Goal: Information Seeking & Learning: Learn about a topic

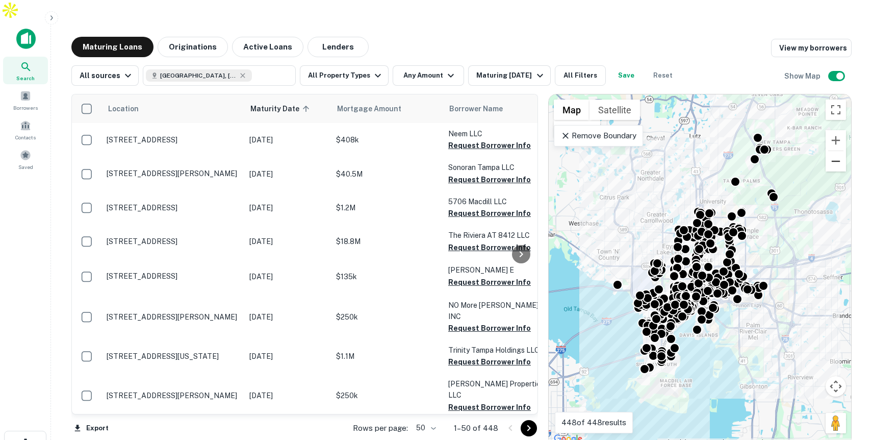
click at [844, 151] on button "Zoom out" at bounding box center [836, 161] width 20 height 20
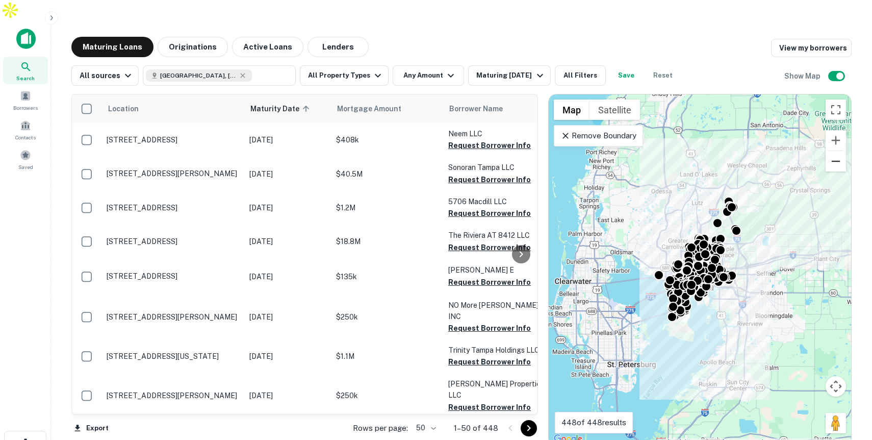
click at [844, 151] on button "Zoom out" at bounding box center [836, 161] width 20 height 20
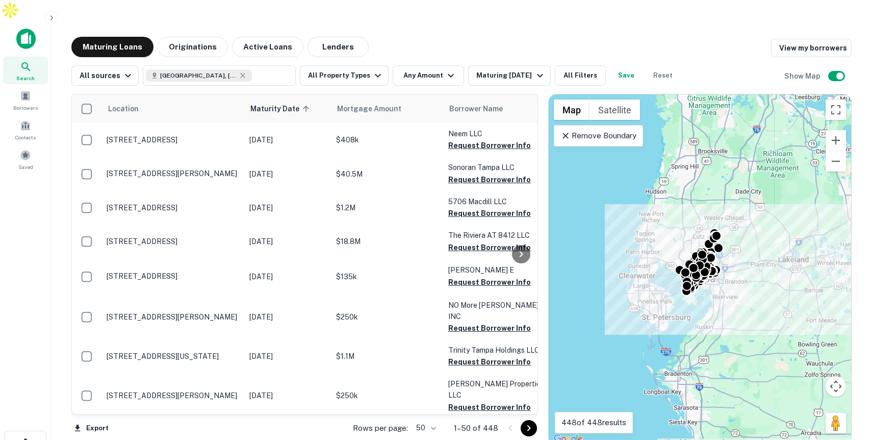
click at [628, 130] on p "Remove Boundary" at bounding box center [599, 136] width 76 height 12
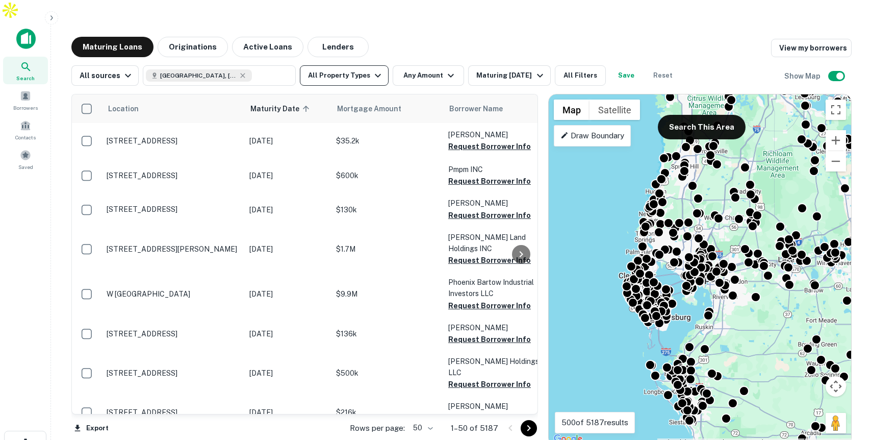
click at [372, 69] on icon "button" at bounding box center [378, 75] width 12 height 12
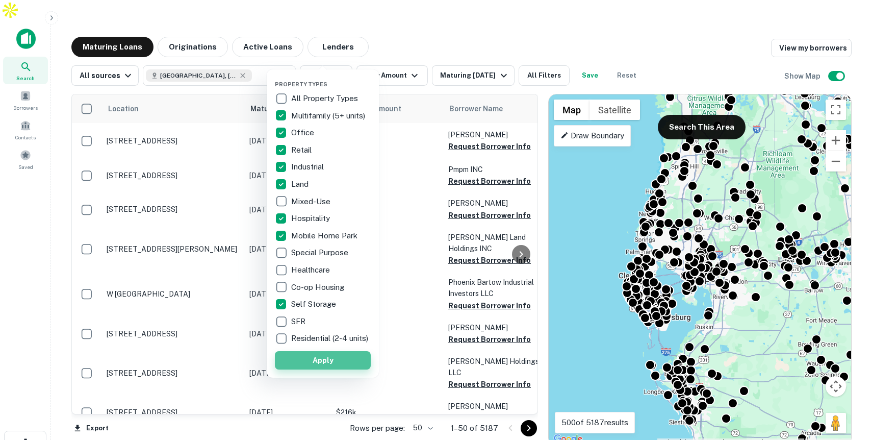
click at [314, 369] on button "Apply" at bounding box center [323, 360] width 96 height 18
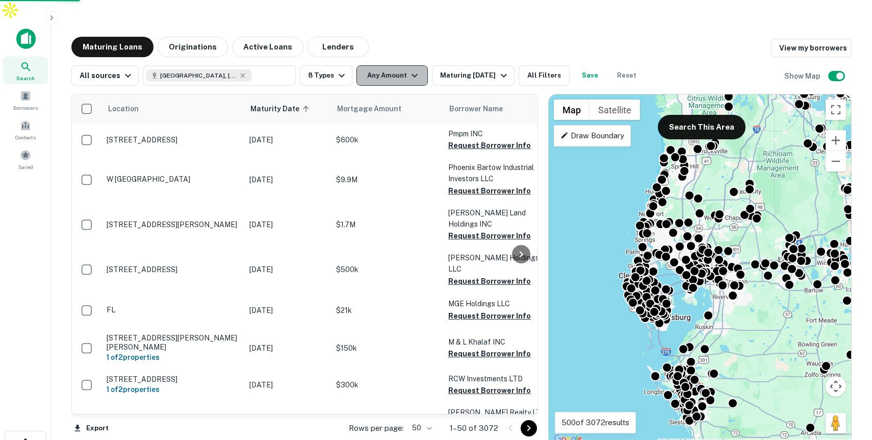
click at [402, 65] on button "Any Amount" at bounding box center [392, 75] width 71 height 20
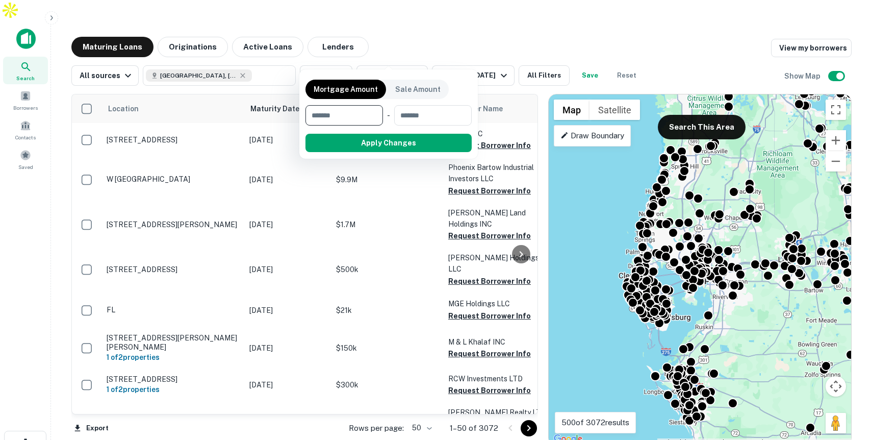
click at [350, 116] on input "number" at bounding box center [341, 115] width 70 height 20
type input "*******"
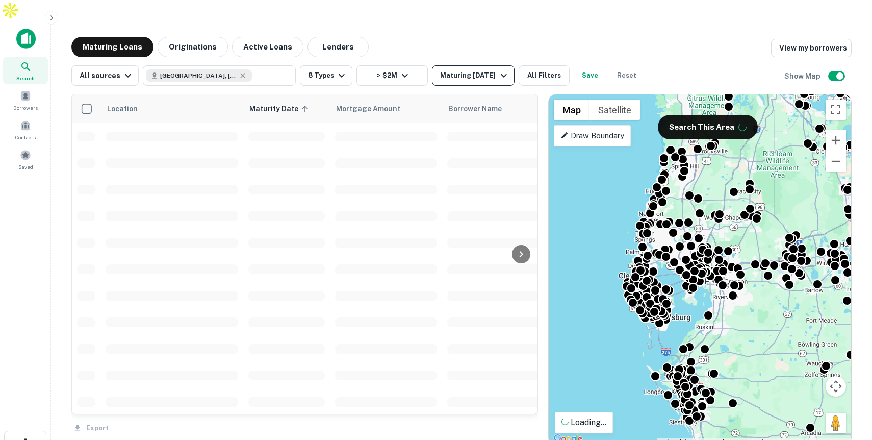
click at [480, 69] on div "Maturing In 1 Year" at bounding box center [474, 75] width 69 height 12
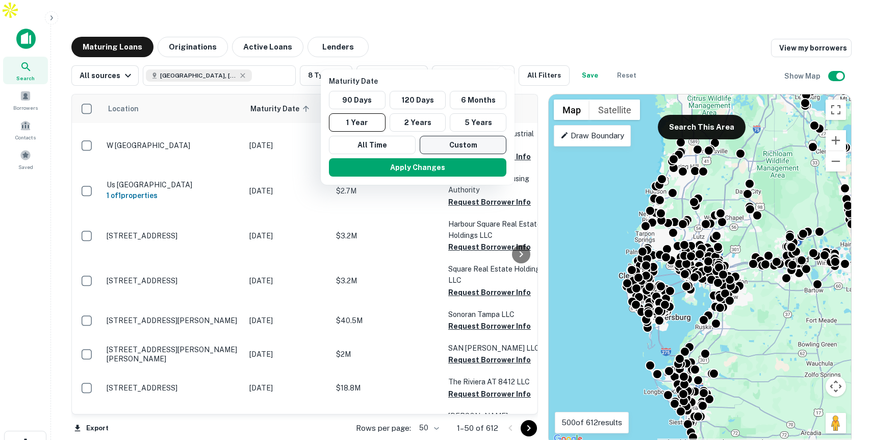
click at [444, 145] on button "Custom" at bounding box center [463, 145] width 87 height 18
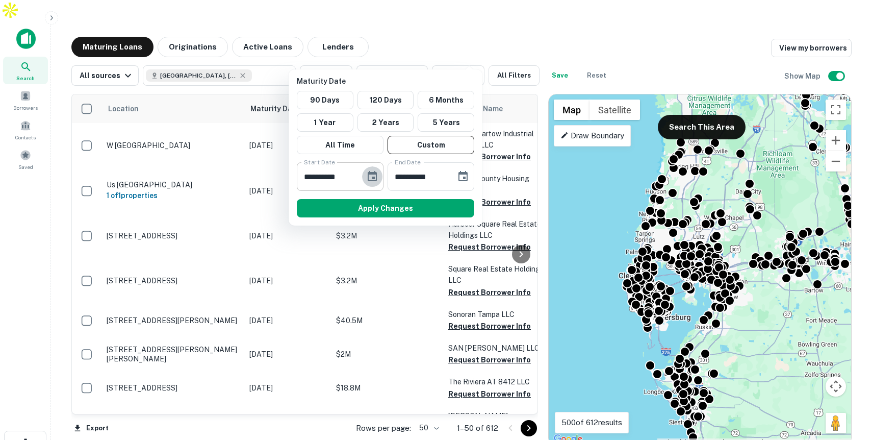
click at [373, 174] on icon "Choose date, selected date is Mar 13, 2025" at bounding box center [372, 176] width 9 height 10
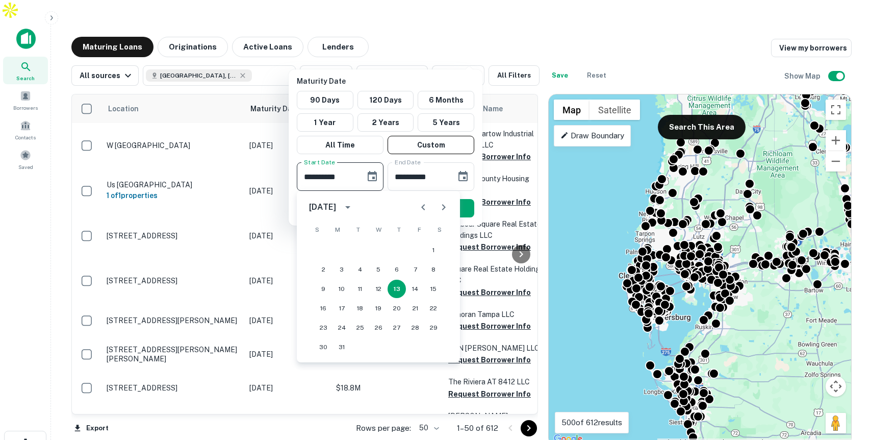
click at [354, 207] on icon "calendar view is open, switch to year view" at bounding box center [348, 207] width 12 height 12
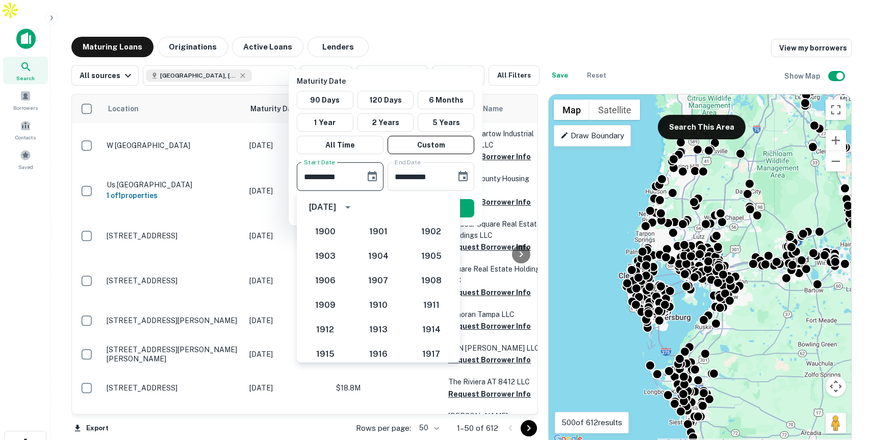
scroll to position [945, 0]
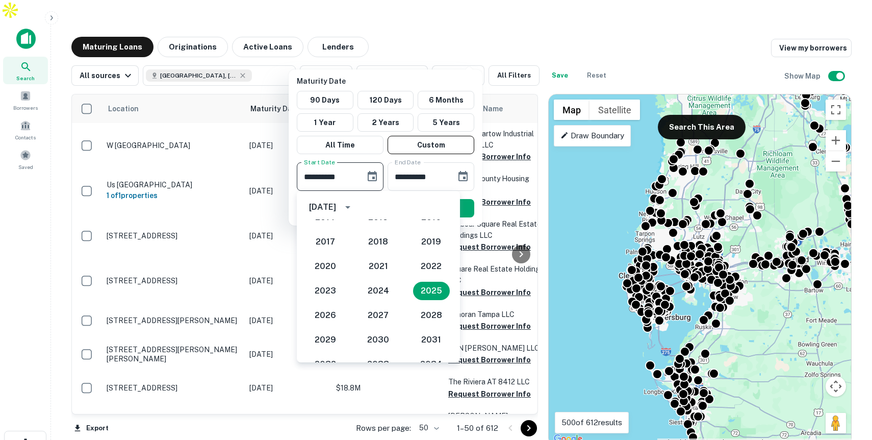
click at [371, 174] on icon "Choose date, selected date is Mar 13, 2025" at bounding box center [372, 176] width 12 height 12
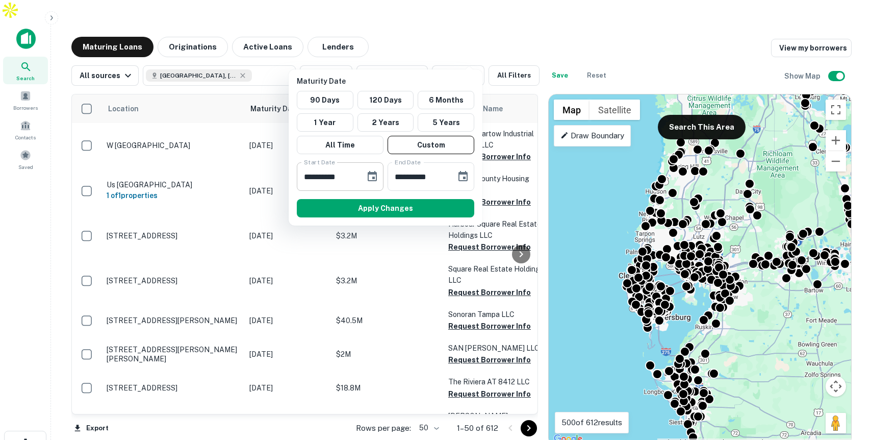
click at [371, 174] on icon "Choose date, selected date is Mar 13, 2025" at bounding box center [372, 176] width 12 height 12
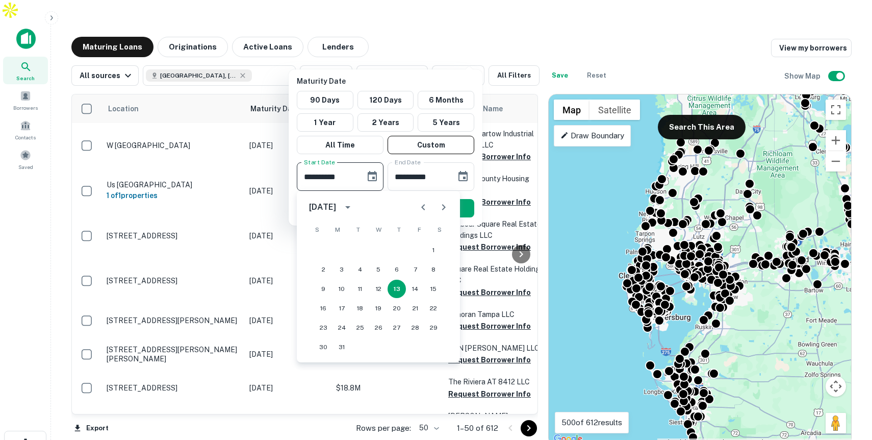
click at [444, 211] on icon "Next month" at bounding box center [444, 207] width 12 height 12
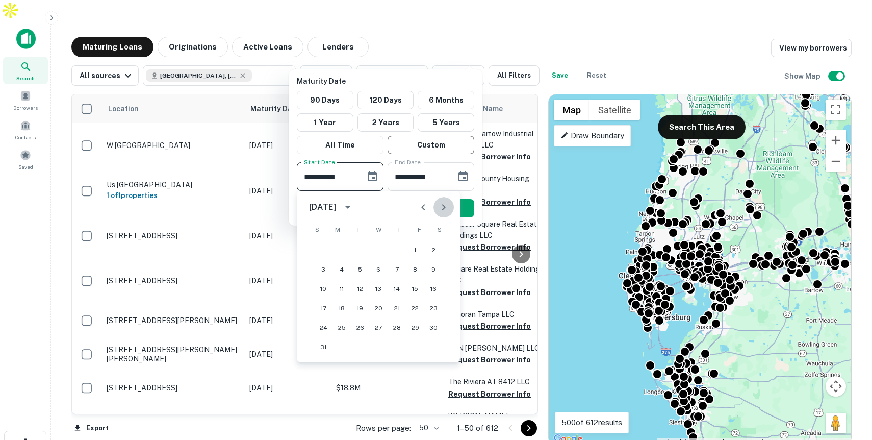
click at [444, 211] on icon "Next month" at bounding box center [444, 207] width 12 height 12
click at [344, 245] on button "1" at bounding box center [342, 250] width 18 height 18
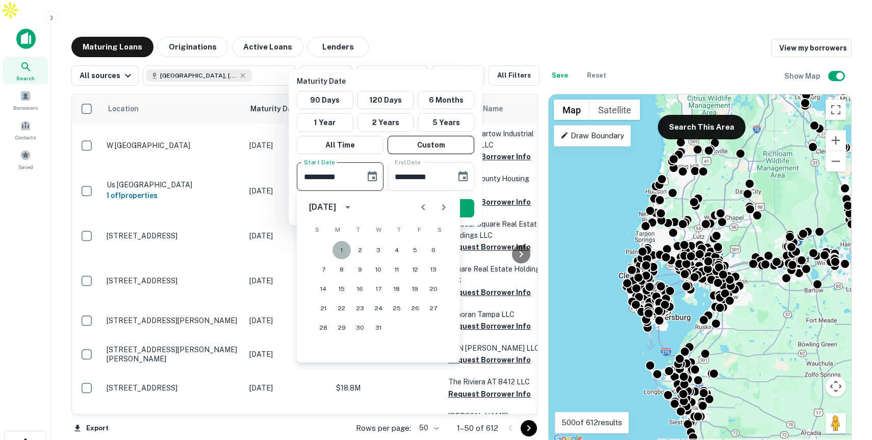
type input "**********"
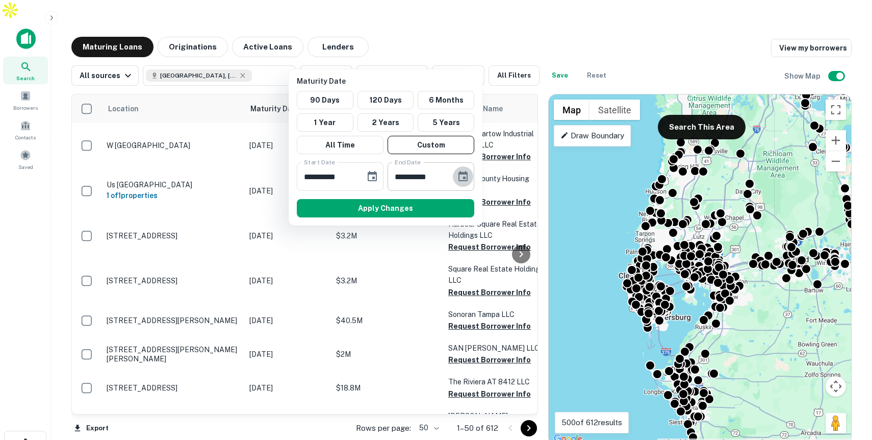
click at [462, 173] on icon "Choose date, selected date is Sep 9, 2025" at bounding box center [463, 176] width 9 height 10
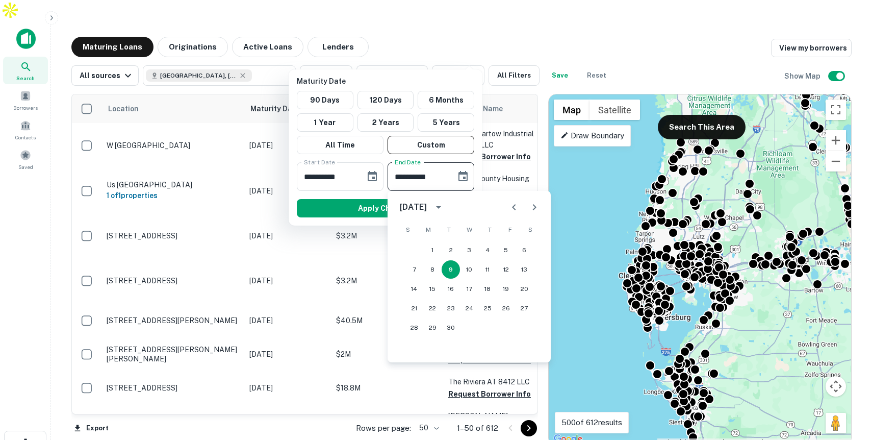
click at [445, 206] on icon "calendar view is open, switch to year view" at bounding box center [439, 207] width 12 height 12
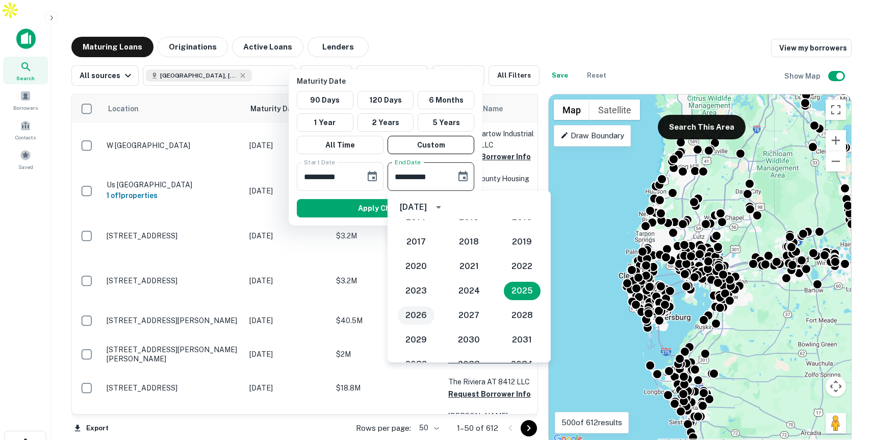
click at [423, 313] on button "2026" at bounding box center [416, 315] width 37 height 18
type input "**********"
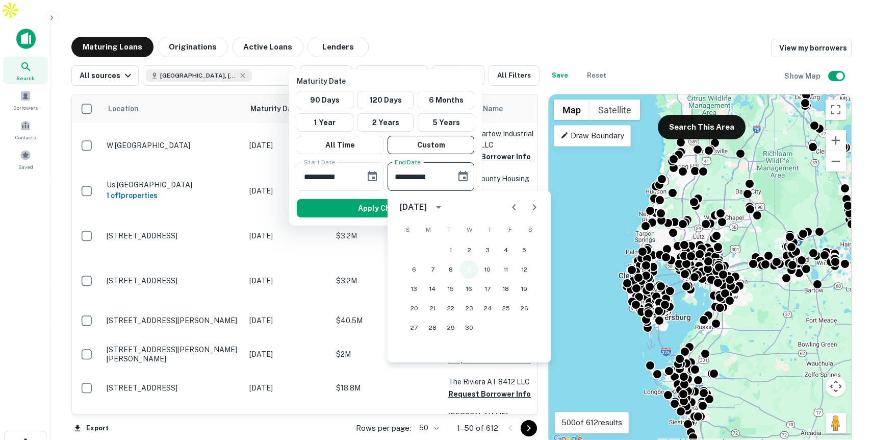
click at [466, 268] on button "9" at bounding box center [469, 269] width 18 height 18
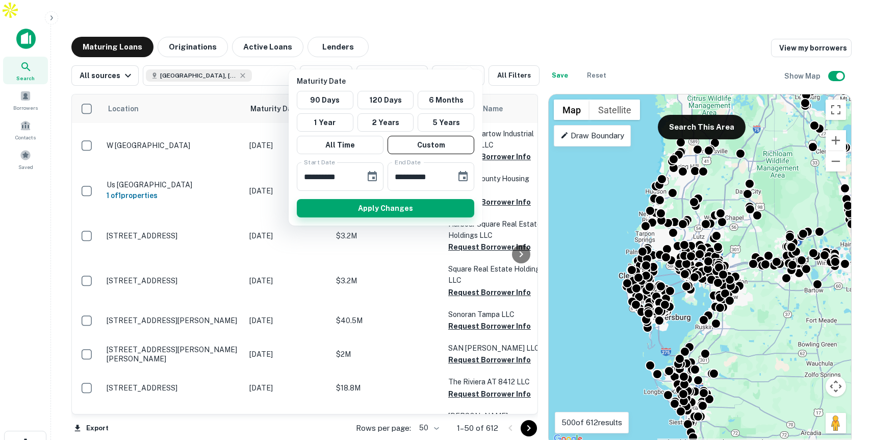
click at [447, 207] on button "Apply Changes" at bounding box center [386, 208] width 178 height 18
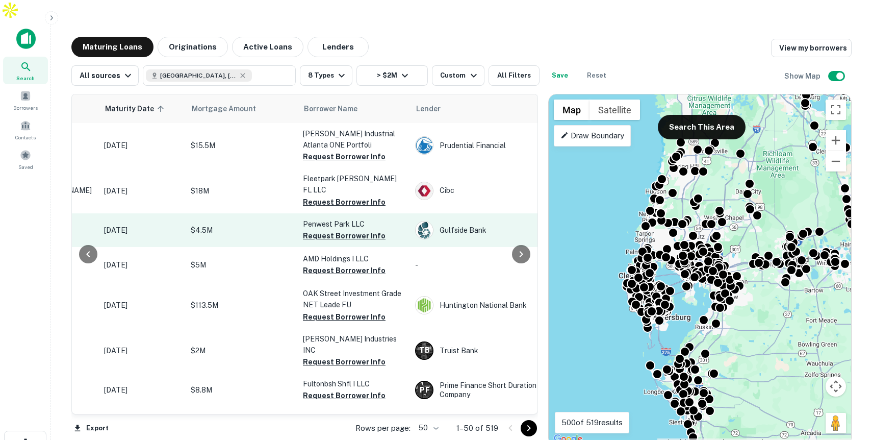
scroll to position [0, 168]
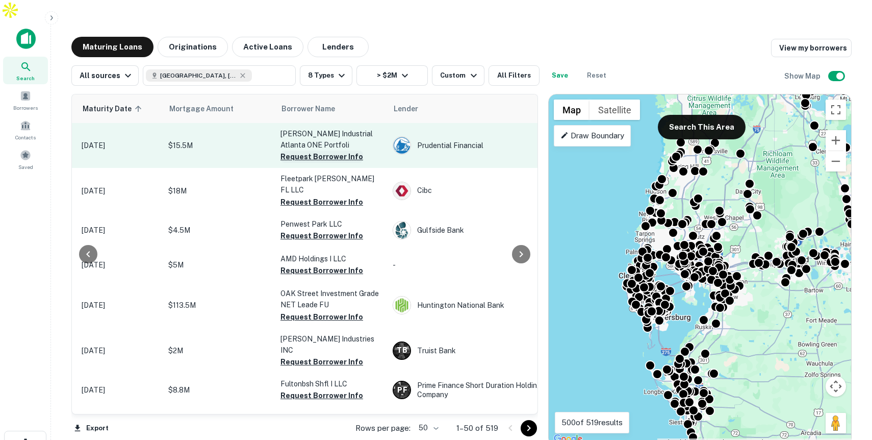
click at [323, 151] on button "Request Borrower Info" at bounding box center [322, 157] width 83 height 12
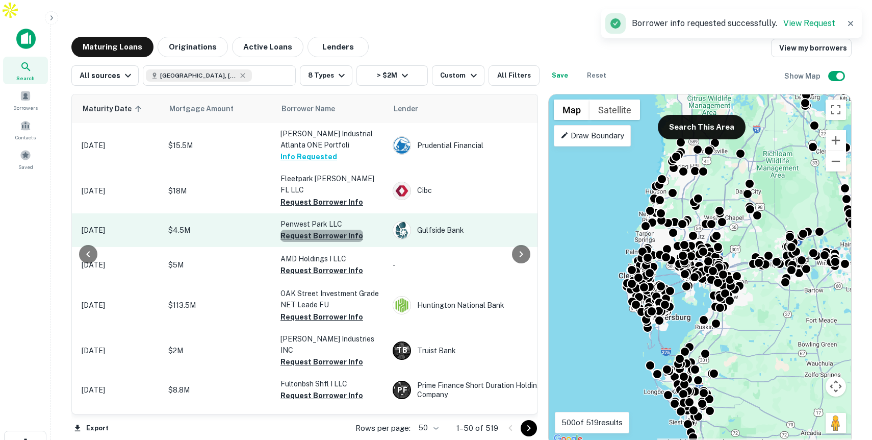
click at [323, 230] on button "Request Borrower Info" at bounding box center [322, 236] width 83 height 12
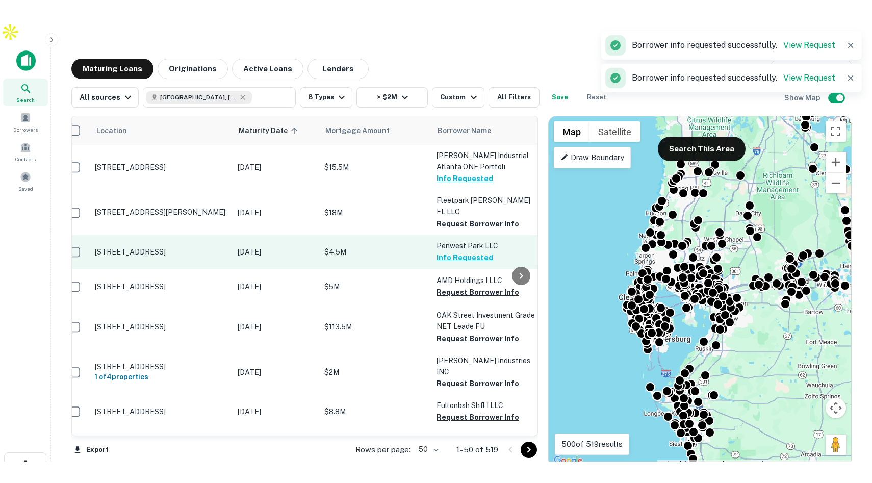
scroll to position [0, 0]
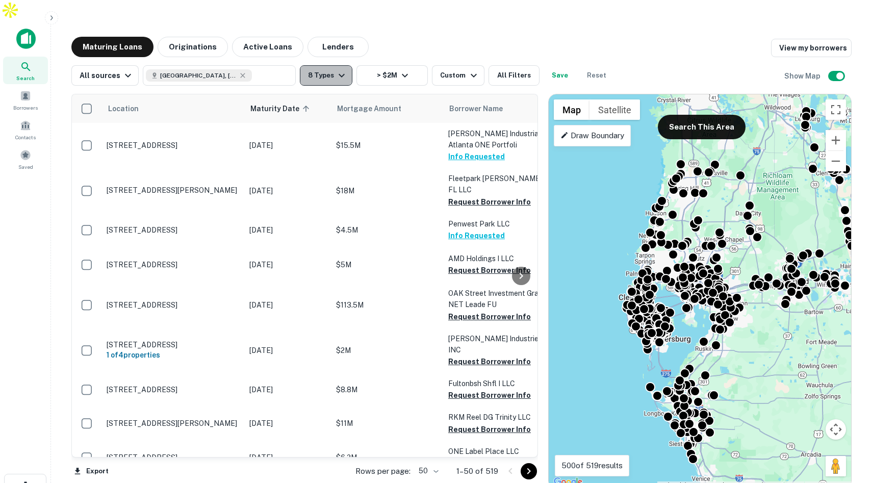
click at [339, 74] on icon "button" at bounding box center [342, 76] width 6 height 4
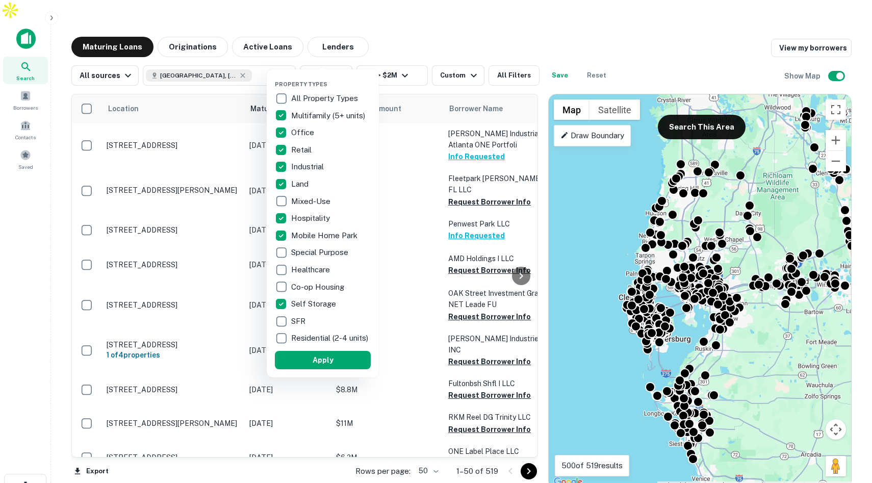
click at [425, 26] on div at bounding box center [436, 241] width 872 height 483
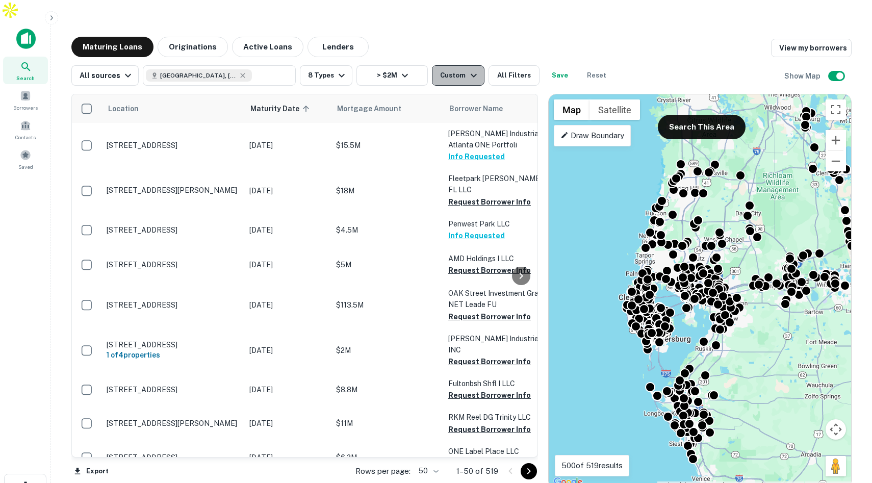
click at [455, 69] on div "Custom" at bounding box center [459, 75] width 39 height 12
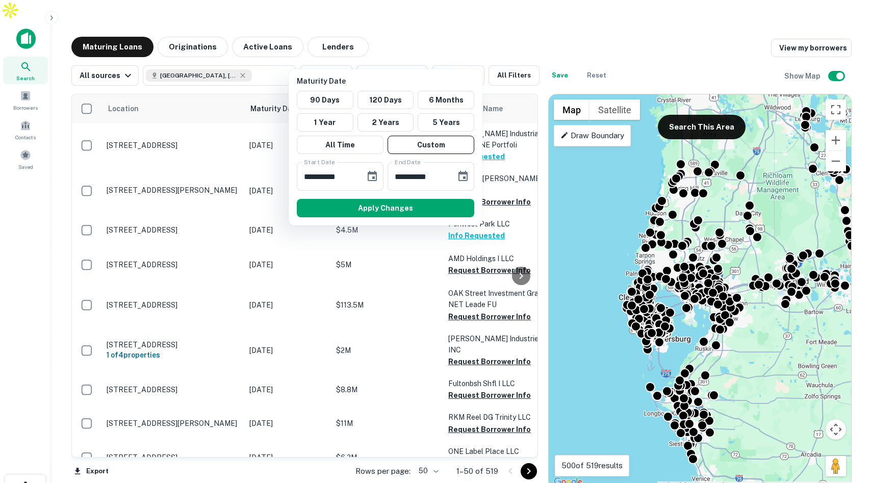
click at [533, 14] on div at bounding box center [436, 241] width 872 height 483
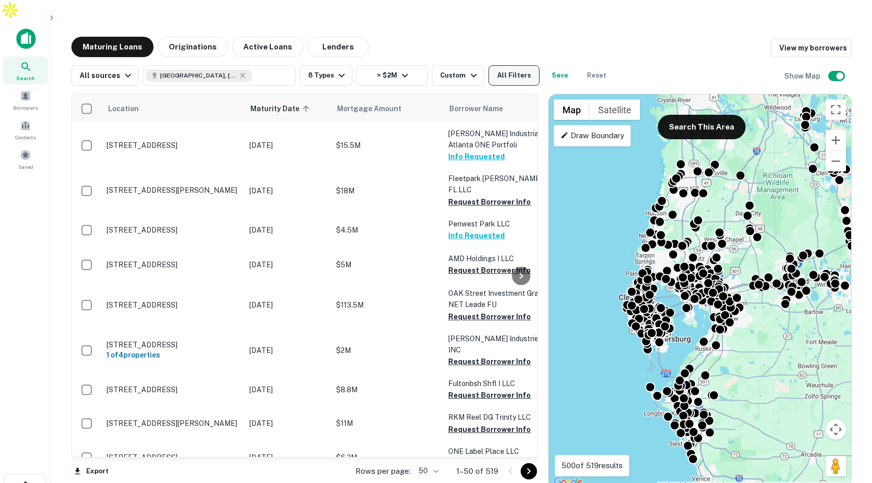
click at [509, 65] on button "All Filters" at bounding box center [514, 75] width 51 height 20
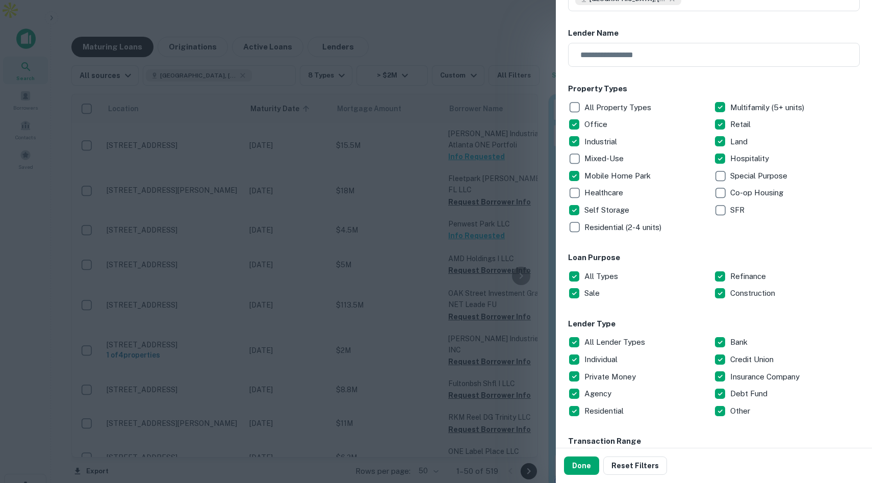
scroll to position [96, 0]
click at [512, 19] on div at bounding box center [436, 241] width 872 height 483
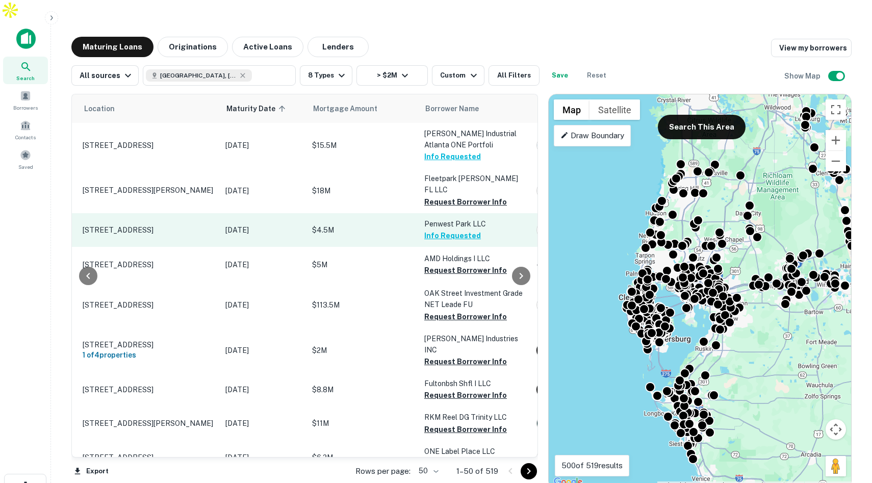
scroll to position [0, 44]
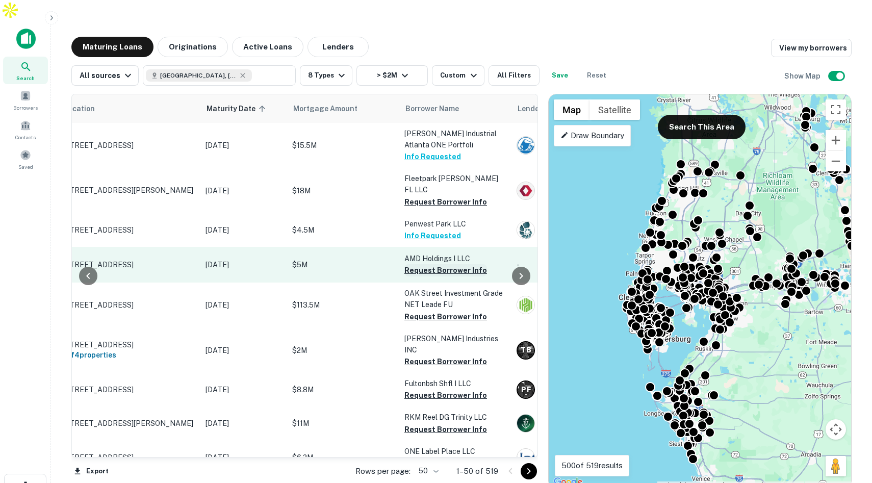
click at [421, 264] on button "Request Borrower Info" at bounding box center [446, 270] width 83 height 12
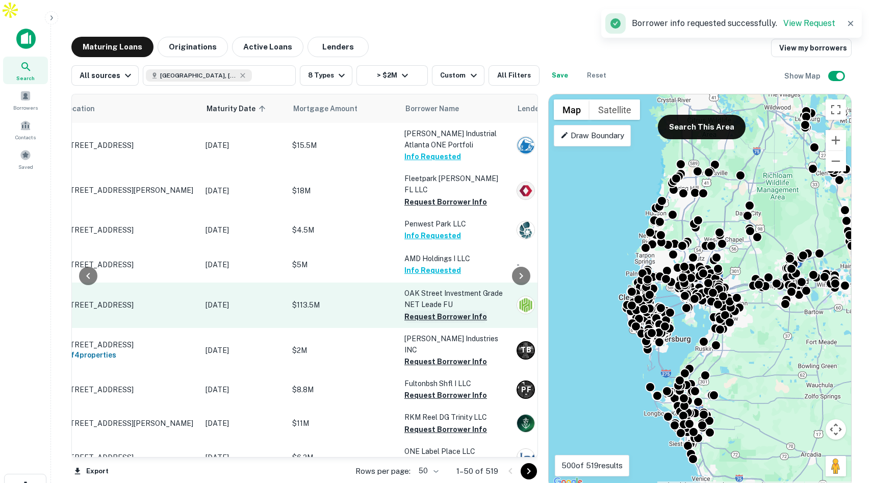
click at [417, 311] on button "Request Borrower Info" at bounding box center [446, 317] width 83 height 12
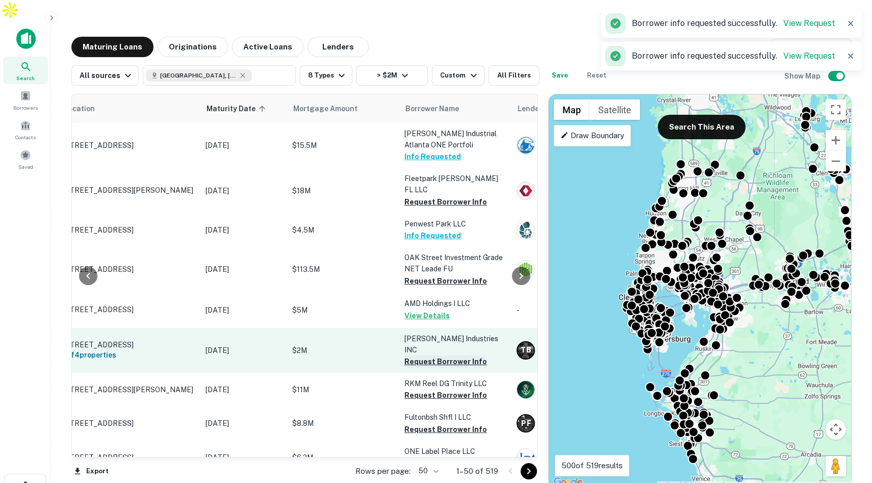
click at [419, 356] on button "Request Borrower Info" at bounding box center [446, 362] width 83 height 12
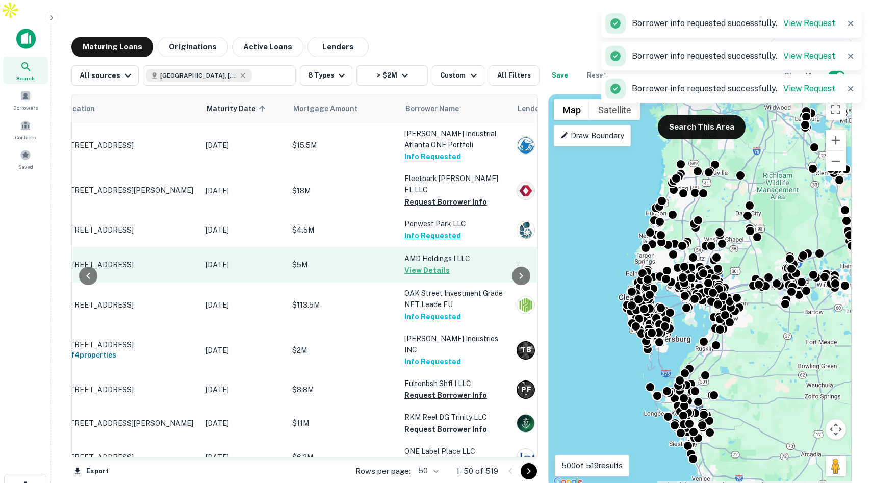
click at [361, 259] on p "$5M" at bounding box center [343, 264] width 102 height 11
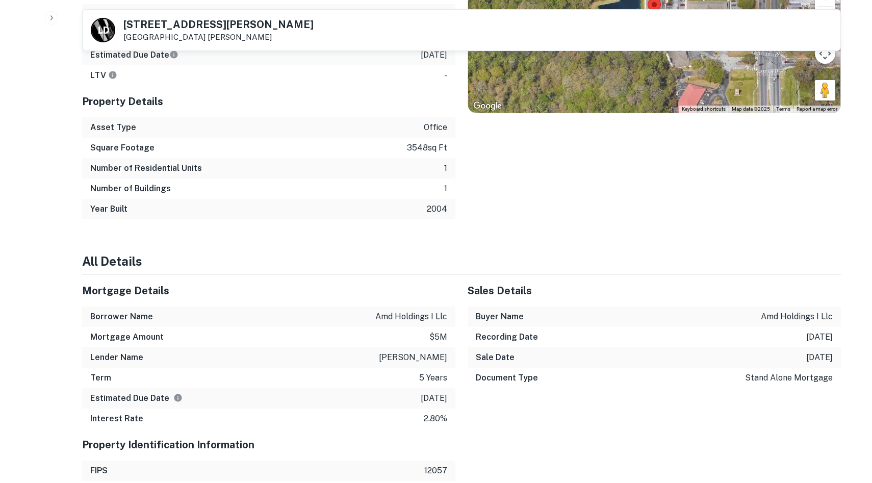
scroll to position [801, 0]
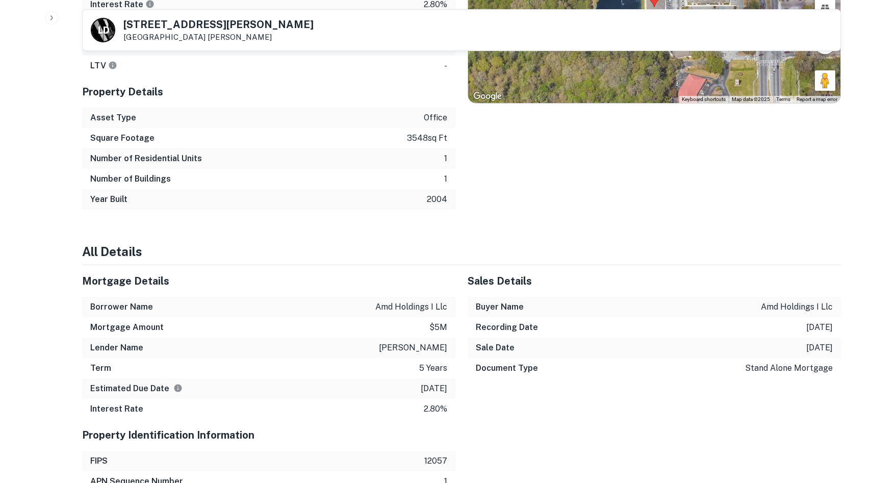
drag, startPoint x: 405, startPoint y: 84, endPoint x: 450, endPoint y: 89, distance: 45.2
click at [449, 128] on div "Square Footage 3548 sq ft" at bounding box center [268, 138] width 373 height 20
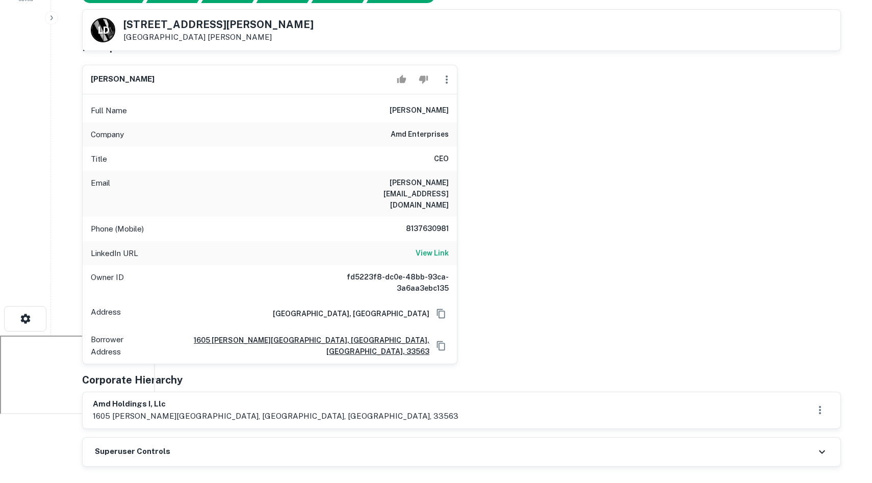
scroll to position [0, 0]
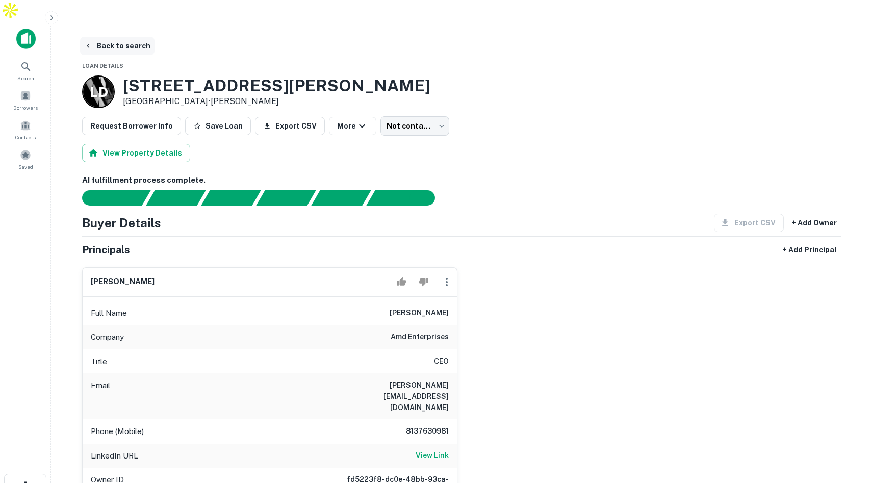
click at [116, 37] on button "Back to search" at bounding box center [117, 46] width 74 height 18
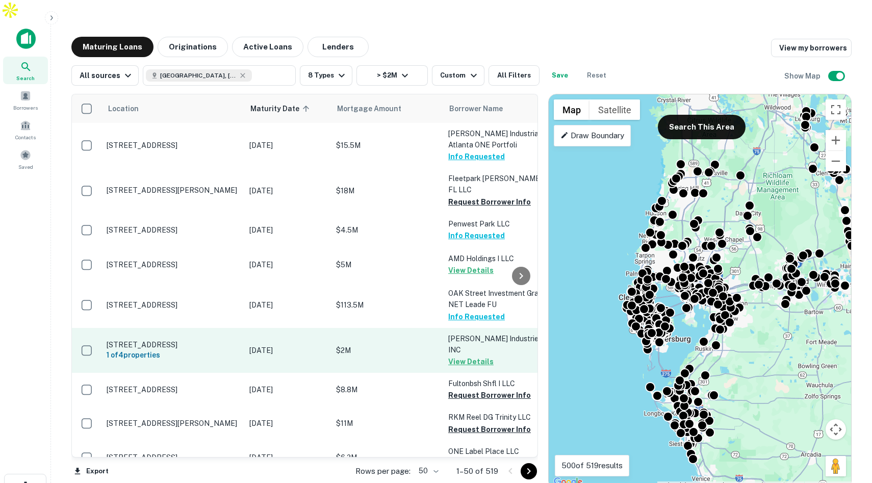
click at [393, 345] on p "$2M" at bounding box center [387, 350] width 102 height 11
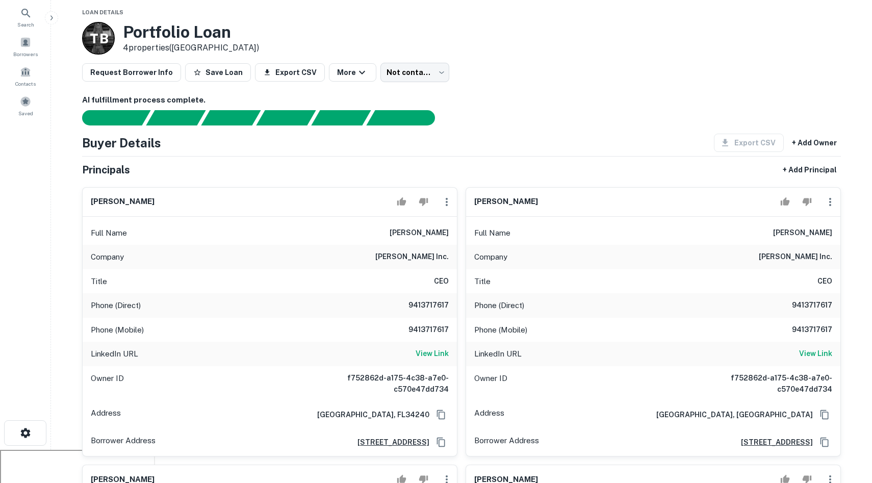
scroll to position [63, 0]
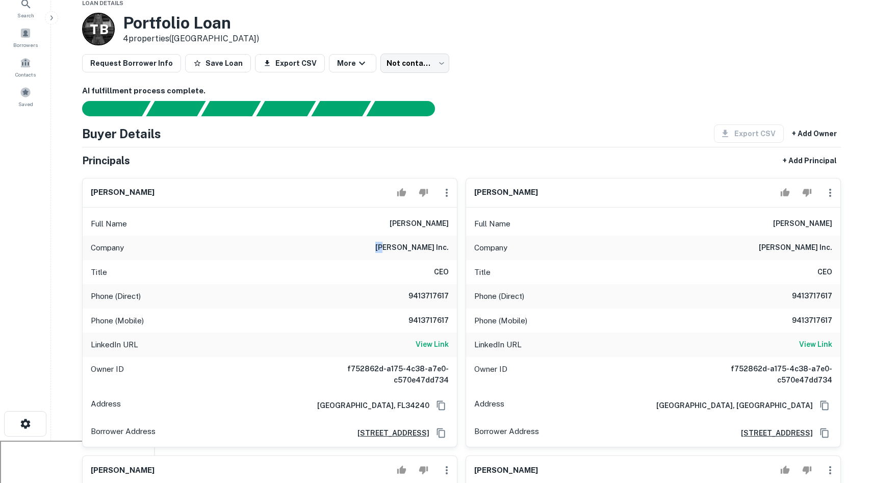
drag, startPoint x: 422, startPoint y: 225, endPoint x: 433, endPoint y: 226, distance: 10.7
click at [433, 242] on h6 "wes inc." at bounding box center [412, 248] width 73 height 12
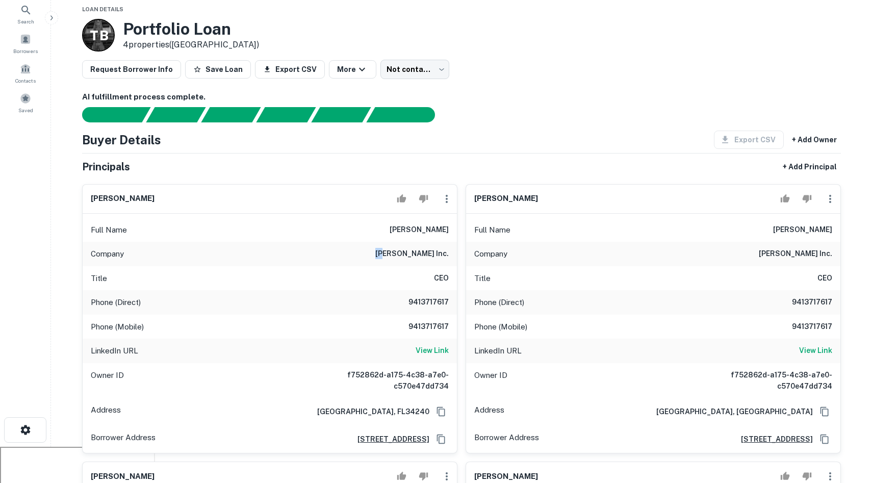
scroll to position [56, 0]
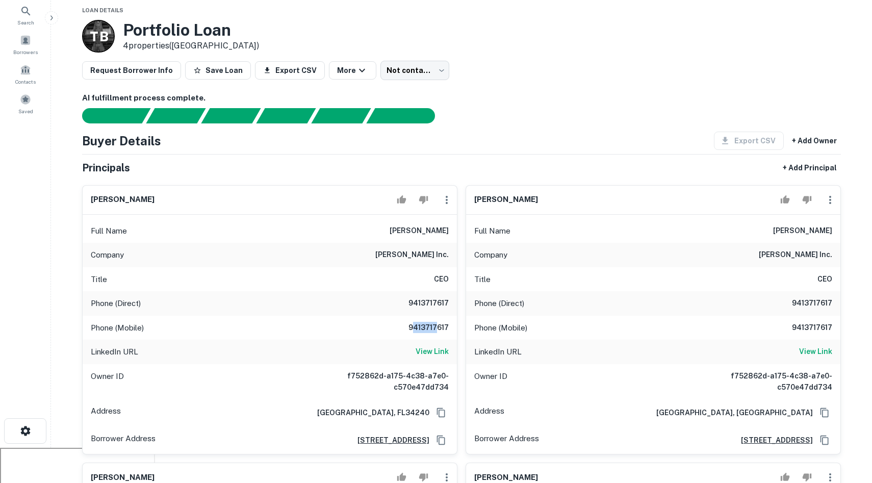
drag, startPoint x: 411, startPoint y: 307, endPoint x: 436, endPoint y: 308, distance: 24.5
click at [436, 322] on h6 "9413717617" at bounding box center [418, 328] width 61 height 12
drag, startPoint x: 420, startPoint y: 234, endPoint x: 447, endPoint y: 235, distance: 27.1
click at [447, 243] on div "Company wes inc." at bounding box center [270, 255] width 375 height 24
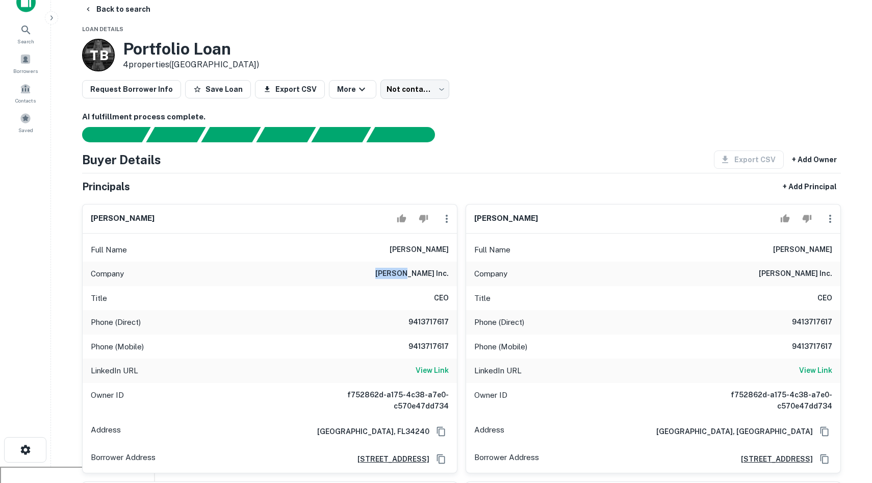
scroll to position [34, 0]
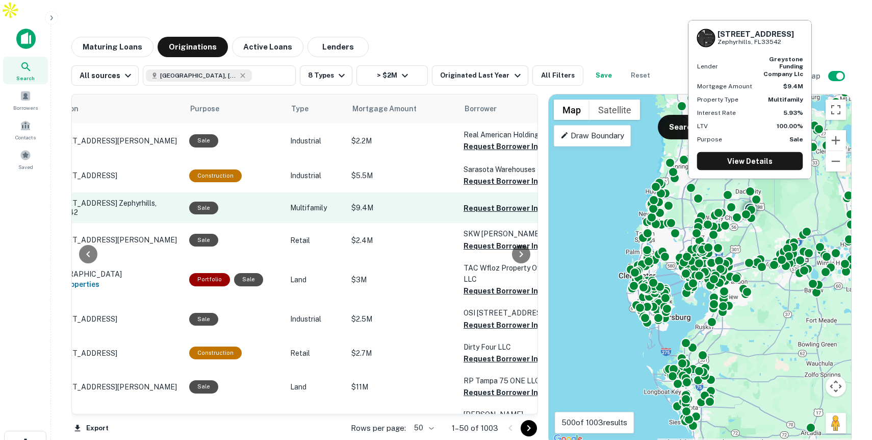
scroll to position [0, 81]
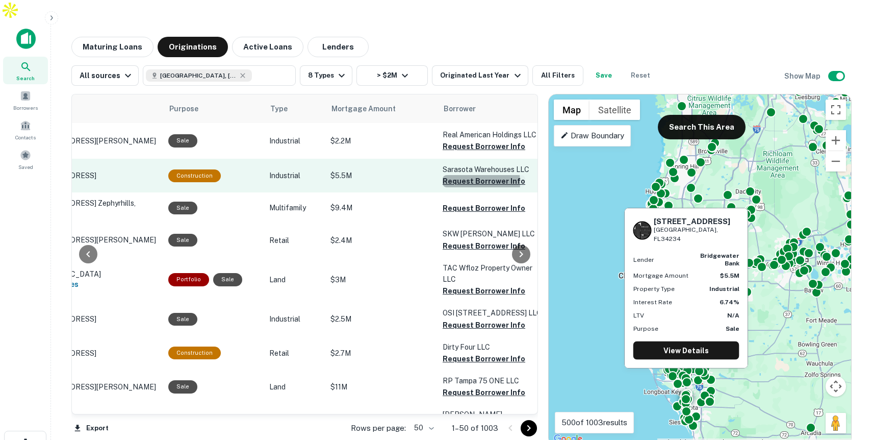
click at [464, 175] on button "Request Borrower Info" at bounding box center [484, 181] width 83 height 12
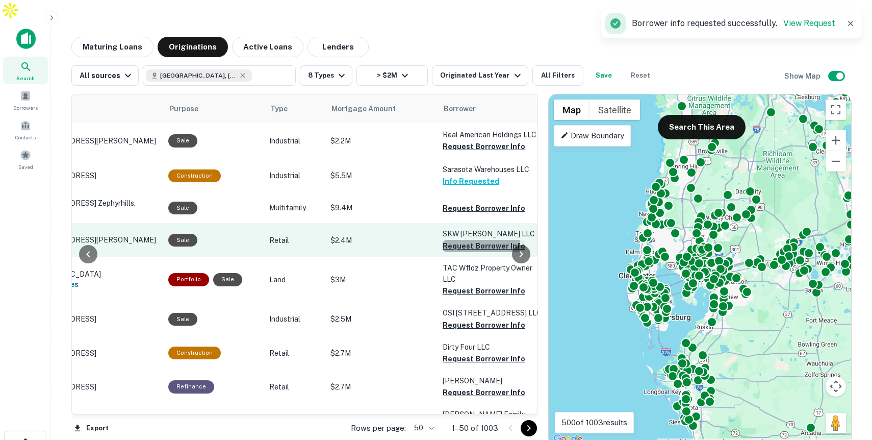
click at [456, 240] on button "Request Borrower Info" at bounding box center [484, 246] width 83 height 12
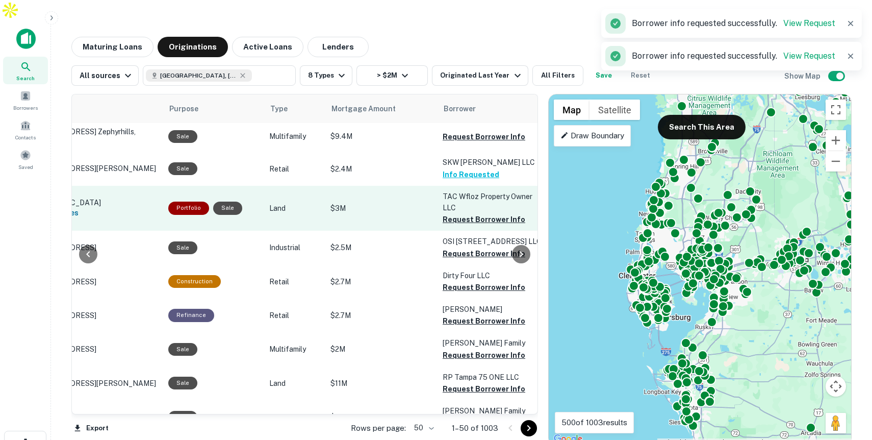
scroll to position [80, 81]
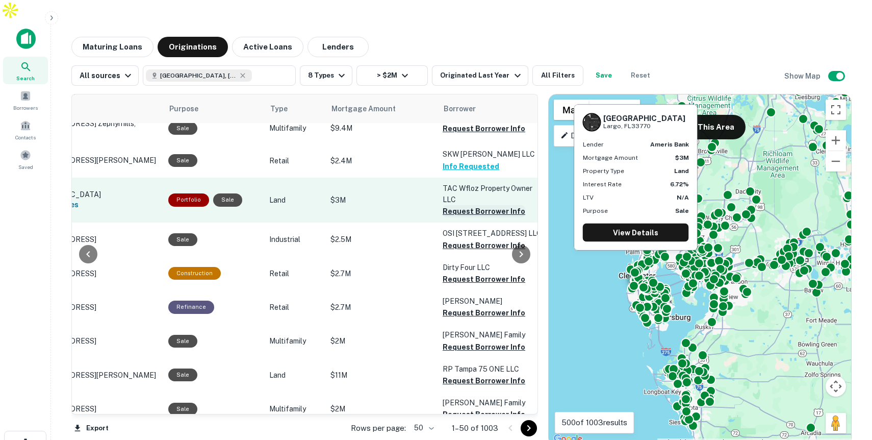
click at [479, 205] on button "Request Borrower Info" at bounding box center [484, 211] width 83 height 12
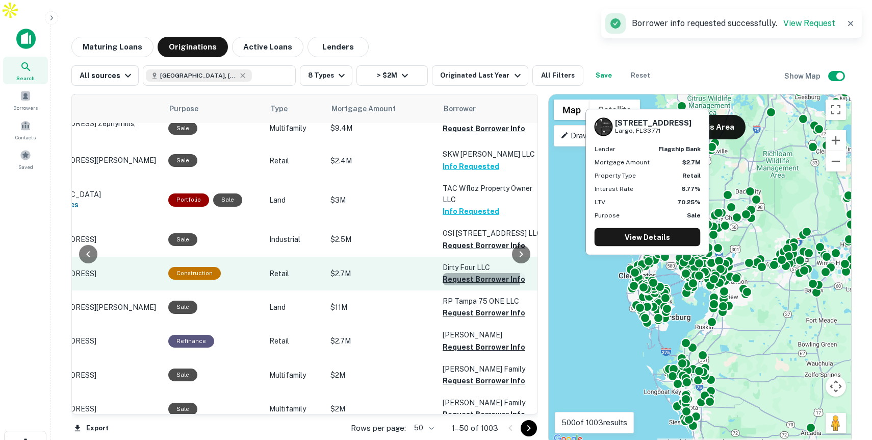
click at [452, 273] on button "Request Borrower Info" at bounding box center [484, 279] width 83 height 12
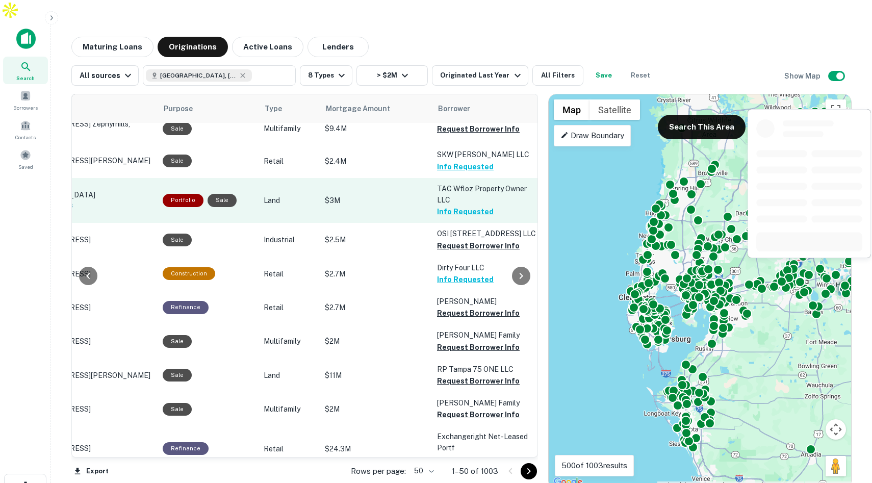
scroll to position [86, 87]
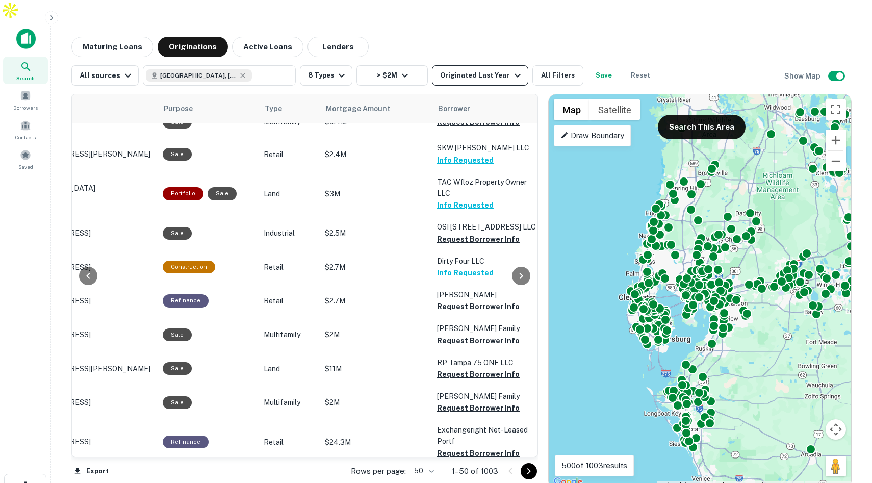
click at [512, 69] on icon "button" at bounding box center [518, 75] width 12 height 12
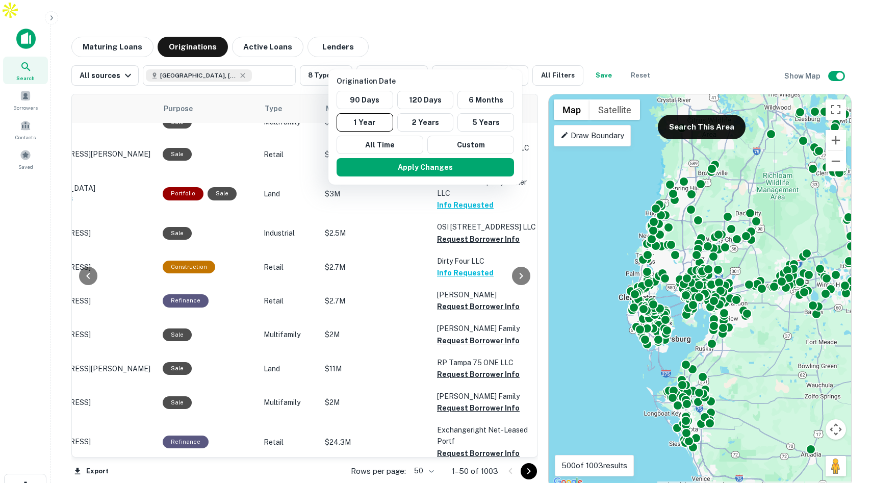
click at [404, 197] on div at bounding box center [436, 241] width 872 height 483
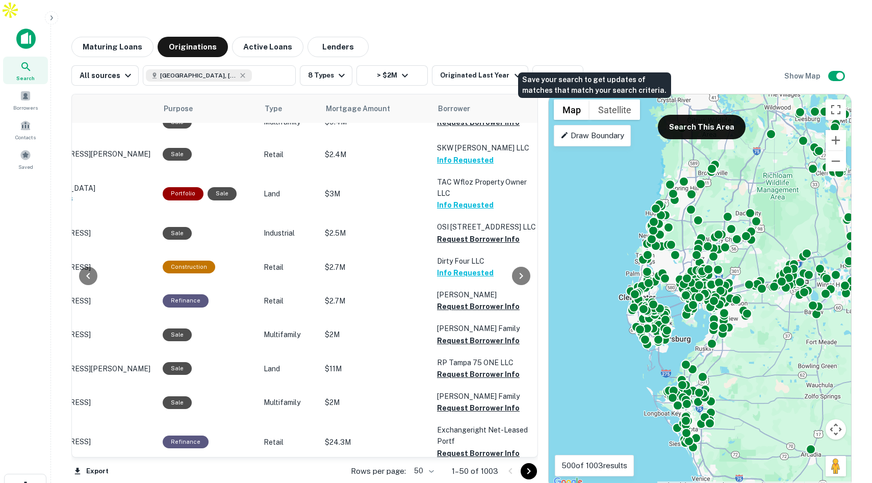
click at [602, 65] on button "Save" at bounding box center [604, 75] width 33 height 20
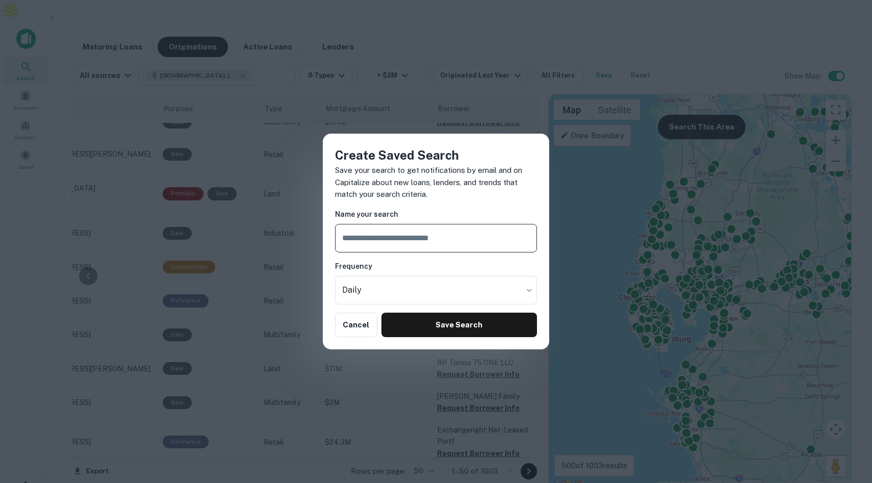
click at [405, 241] on input "text" at bounding box center [436, 238] width 202 height 29
type input "**********"
click at [423, 324] on button "Save Search" at bounding box center [460, 325] width 156 height 24
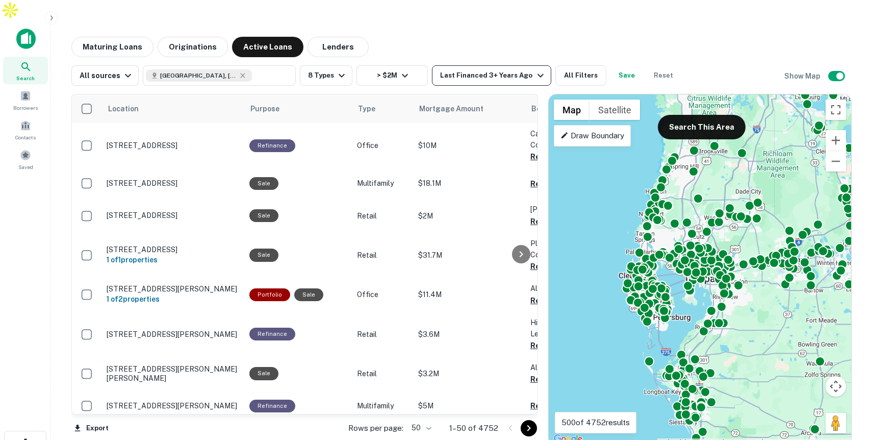
click at [535, 69] on icon "button" at bounding box center [541, 75] width 12 height 12
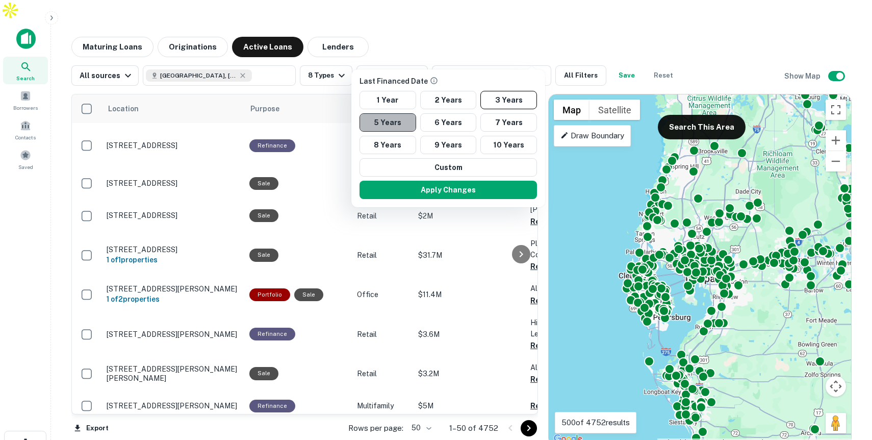
click at [398, 117] on button "5 Years" at bounding box center [388, 122] width 57 height 18
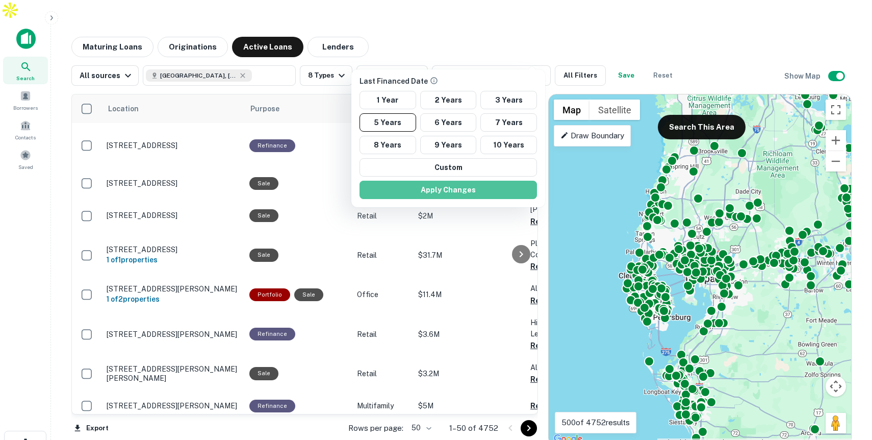
drag, startPoint x: 427, startPoint y: 188, endPoint x: 563, endPoint y: 2, distance: 231.0
click at [427, 188] on button "Apply Changes" at bounding box center [449, 190] width 178 height 18
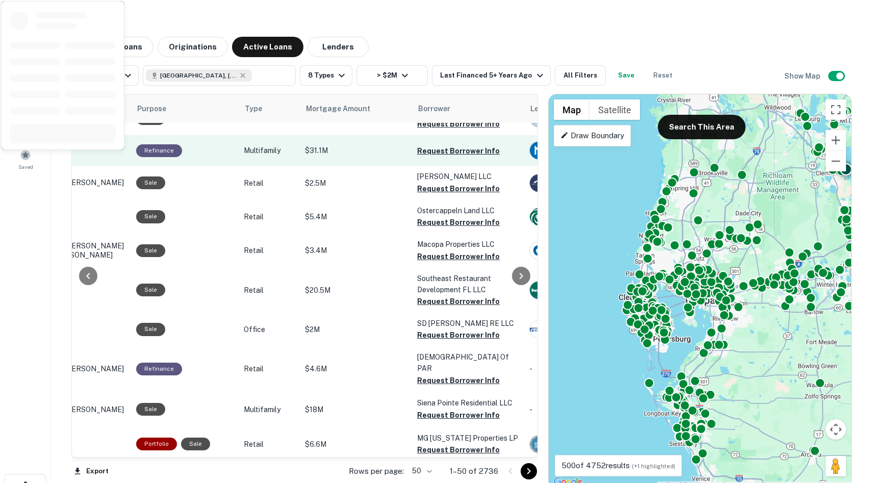
scroll to position [53, 113]
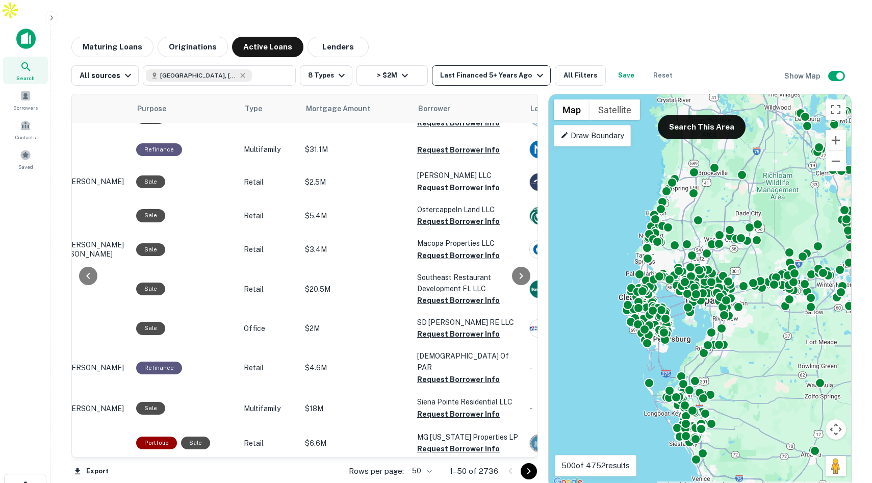
click at [489, 69] on div "Last Financed 5+ Years Ago" at bounding box center [493, 75] width 106 height 12
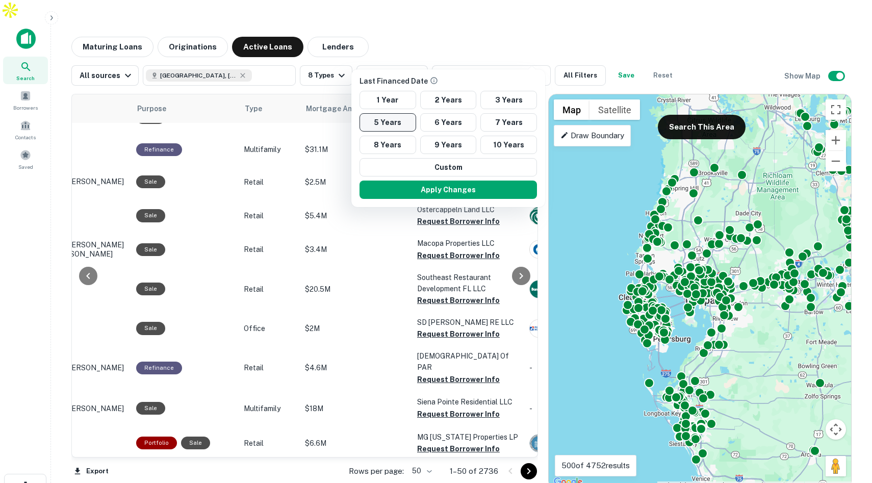
click at [390, 122] on button "5 Years" at bounding box center [388, 122] width 57 height 18
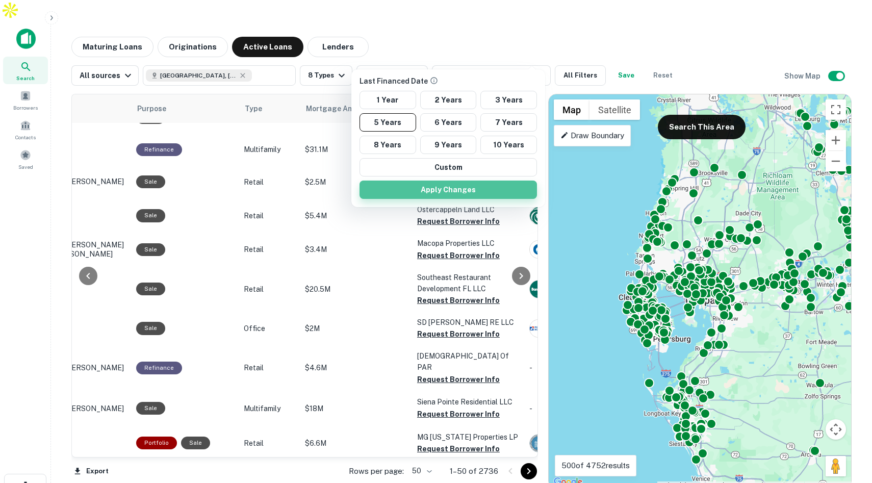
click at [440, 196] on button "Apply Changes" at bounding box center [449, 190] width 178 height 18
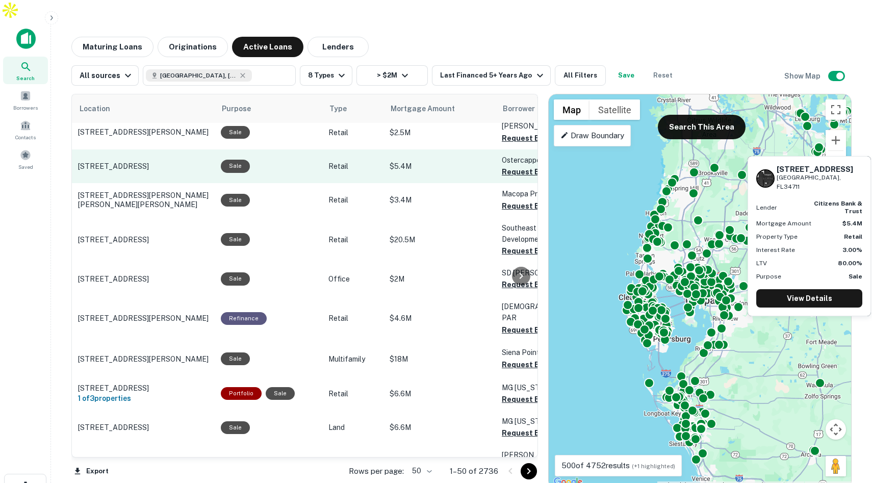
scroll to position [103, 29]
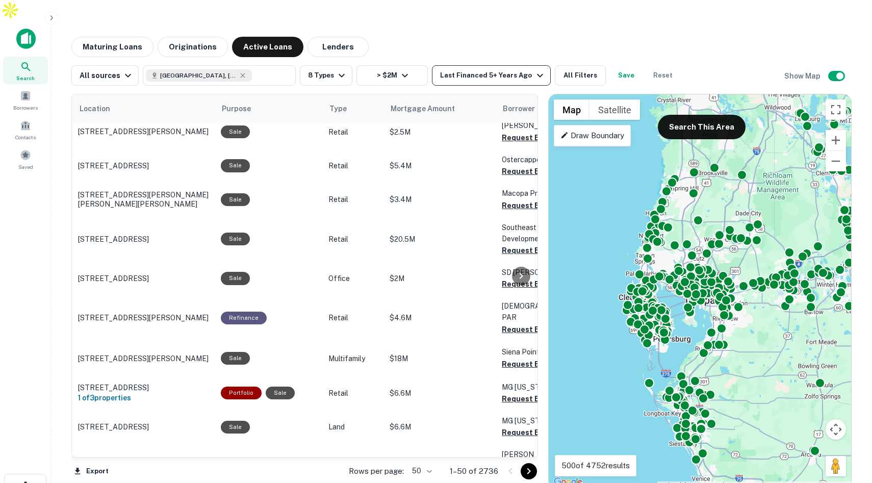
click at [499, 69] on div "Last Financed 5+ Years Ago" at bounding box center [493, 75] width 106 height 12
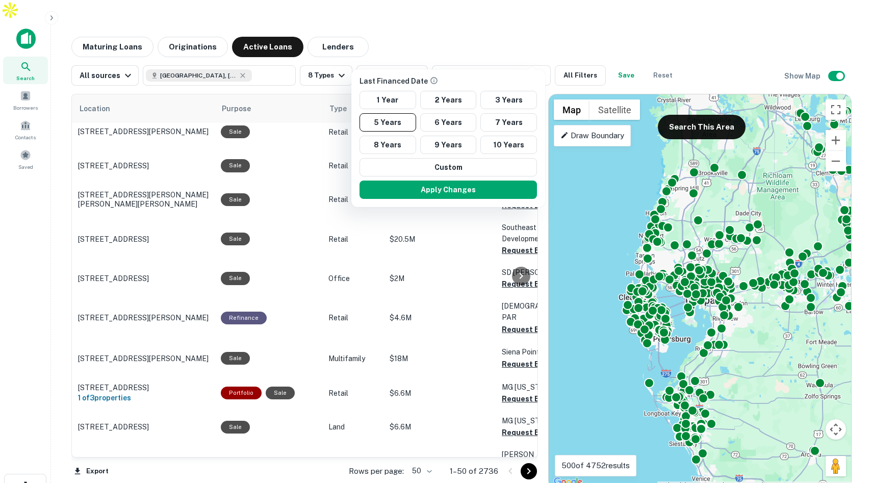
click at [502, 16] on div at bounding box center [436, 241] width 872 height 483
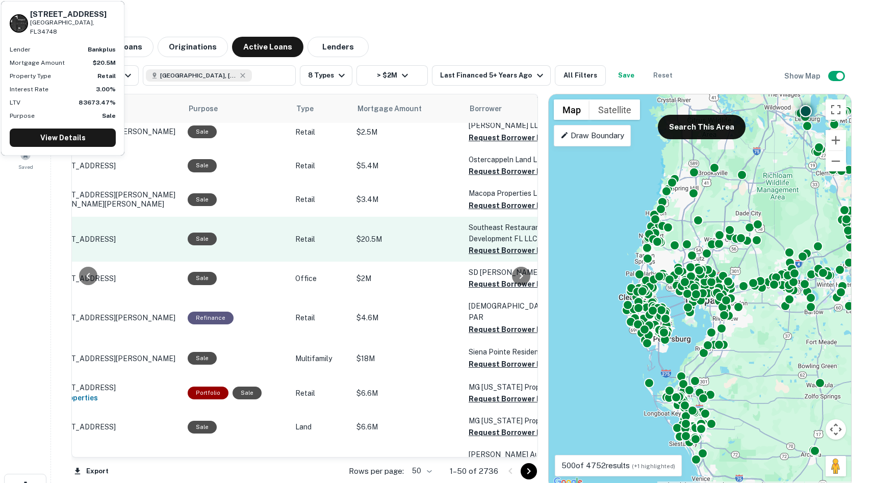
scroll to position [103, 63]
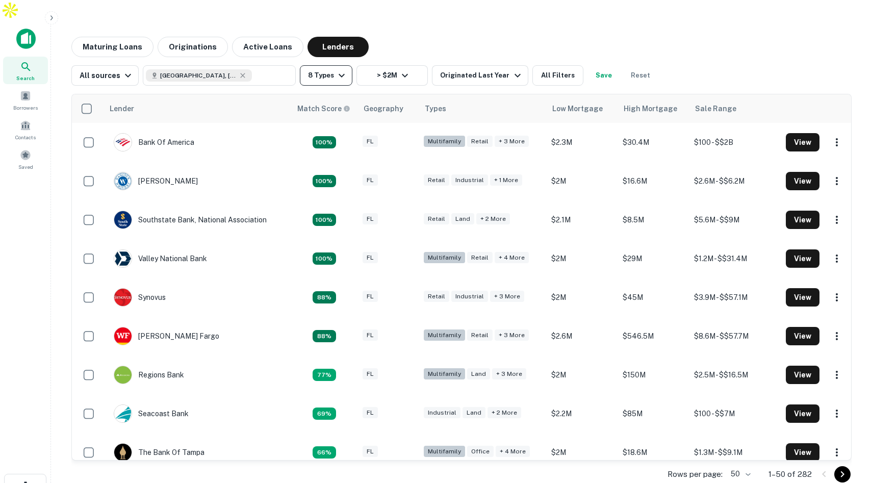
click at [320, 65] on button "8 Types" at bounding box center [326, 75] width 53 height 20
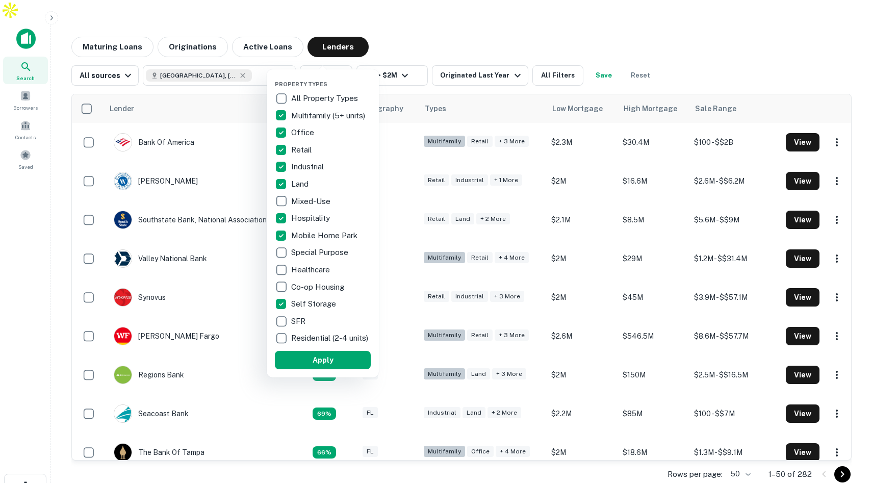
click at [433, 8] on div at bounding box center [436, 241] width 872 height 483
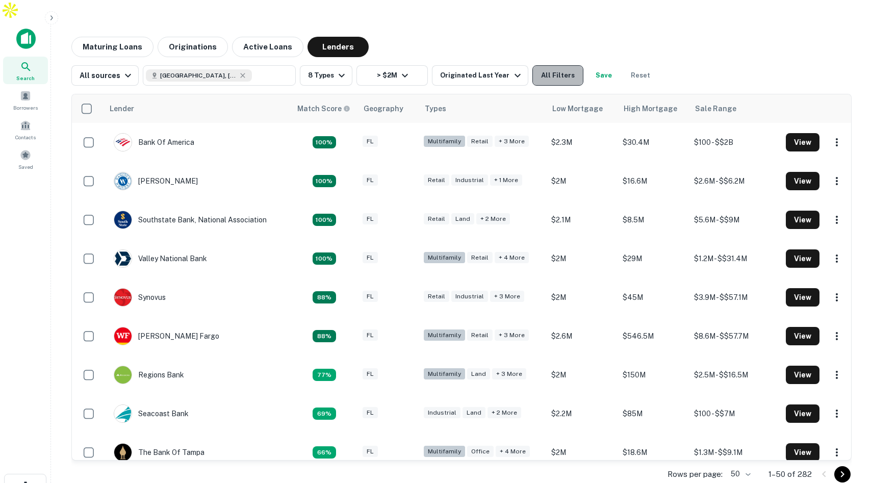
click at [539, 65] on button "All Filters" at bounding box center [558, 75] width 51 height 20
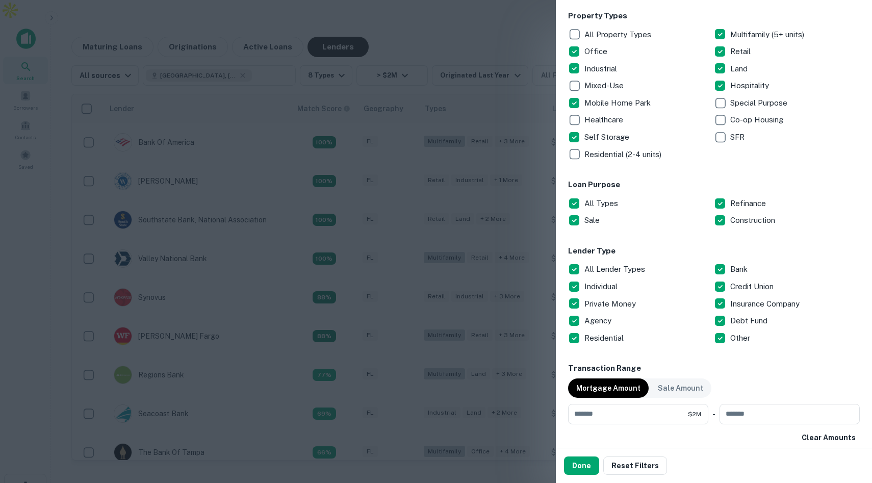
scroll to position [173, 0]
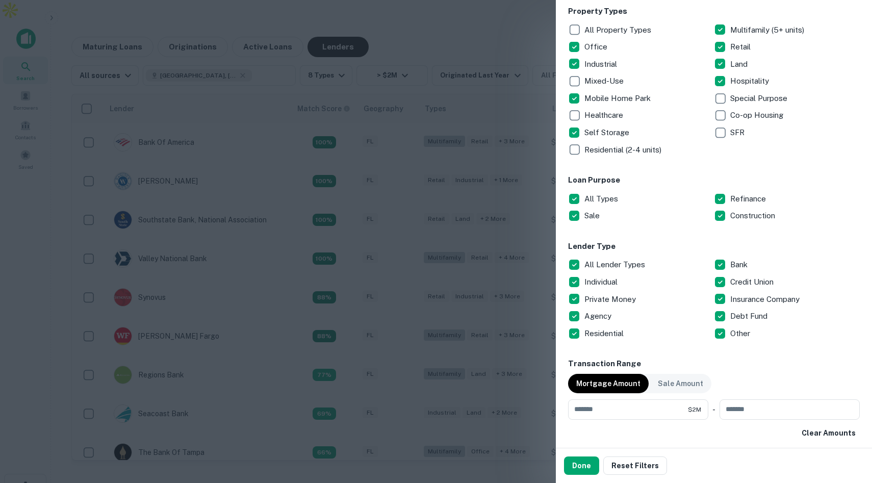
click at [503, 26] on div at bounding box center [436, 241] width 872 height 483
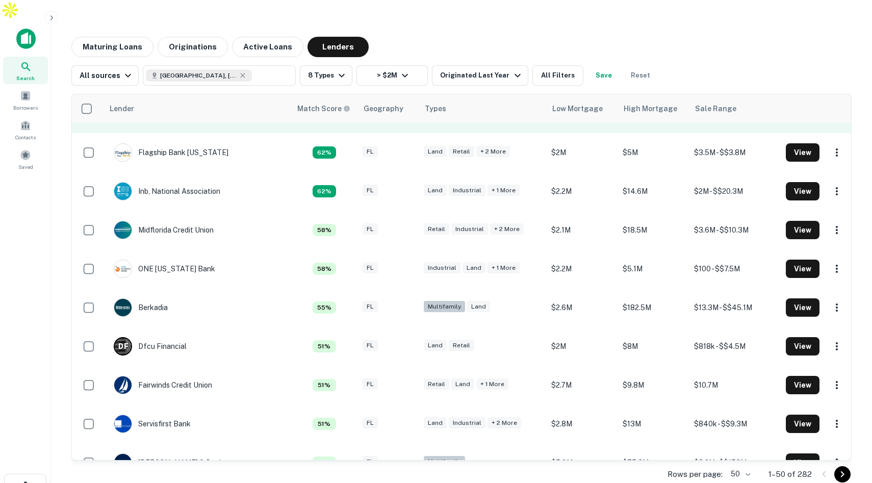
scroll to position [339, 0]
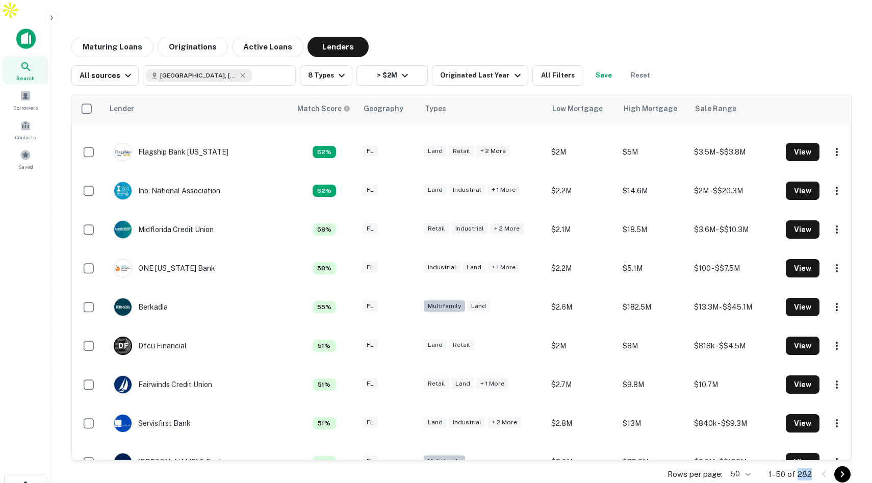
drag, startPoint x: 799, startPoint y: 454, endPoint x: 812, endPoint y: 455, distance: 13.8
click at [812, 439] on div "Rows per page: 50 ** 1–50 of 282" at bounding box center [461, 475] width 781 height 28
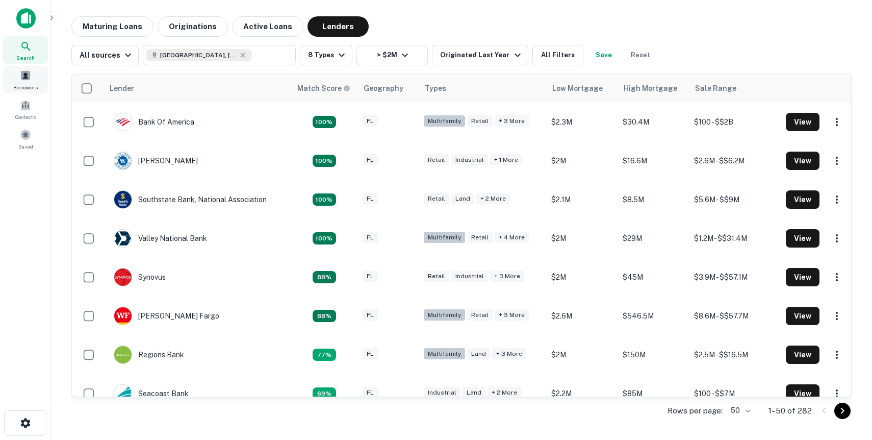
click at [28, 78] on span at bounding box center [25, 75] width 11 height 11
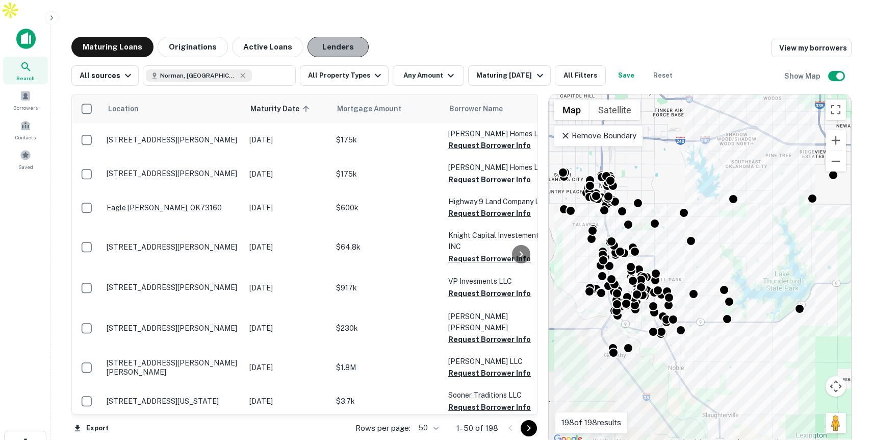
click at [334, 37] on button "Lenders" at bounding box center [338, 47] width 61 height 20
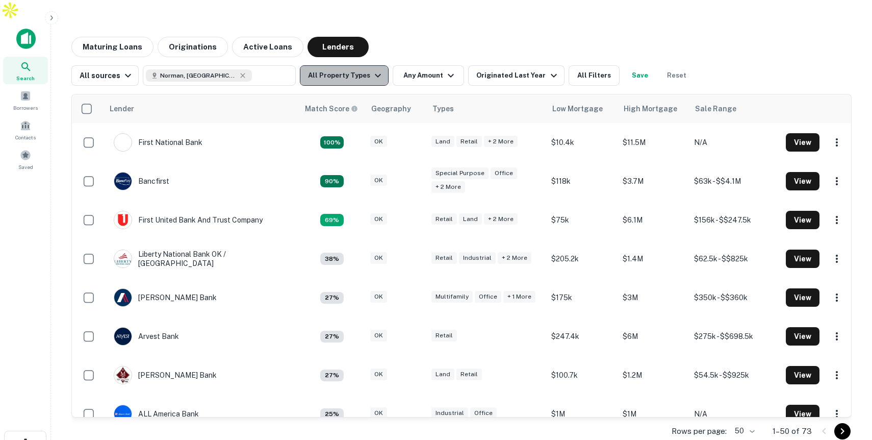
click at [356, 65] on button "All Property Types" at bounding box center [344, 75] width 89 height 20
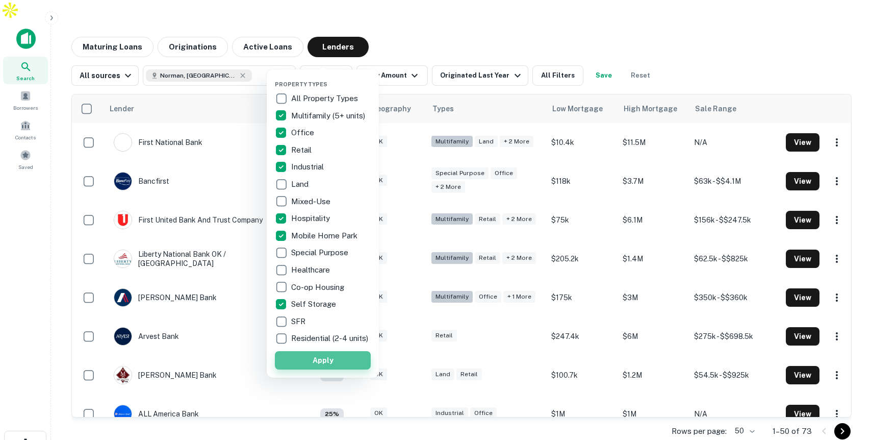
click at [342, 365] on button "Apply" at bounding box center [323, 360] width 96 height 18
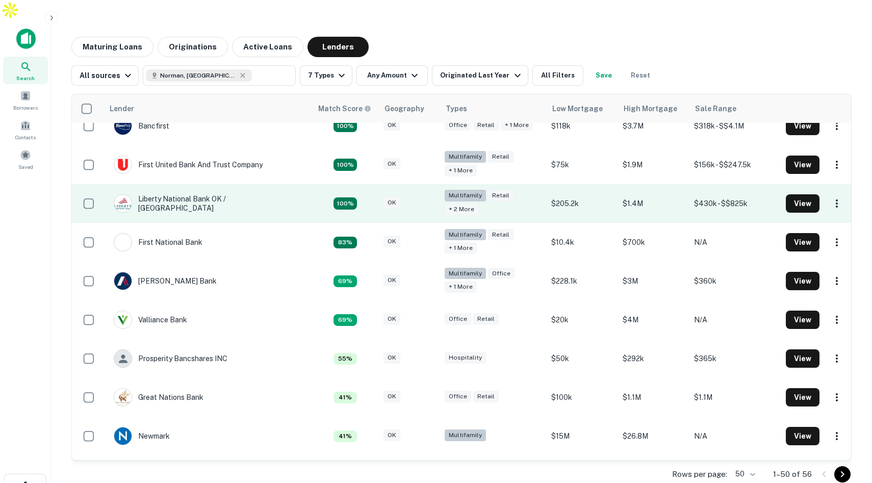
scroll to position [6, 0]
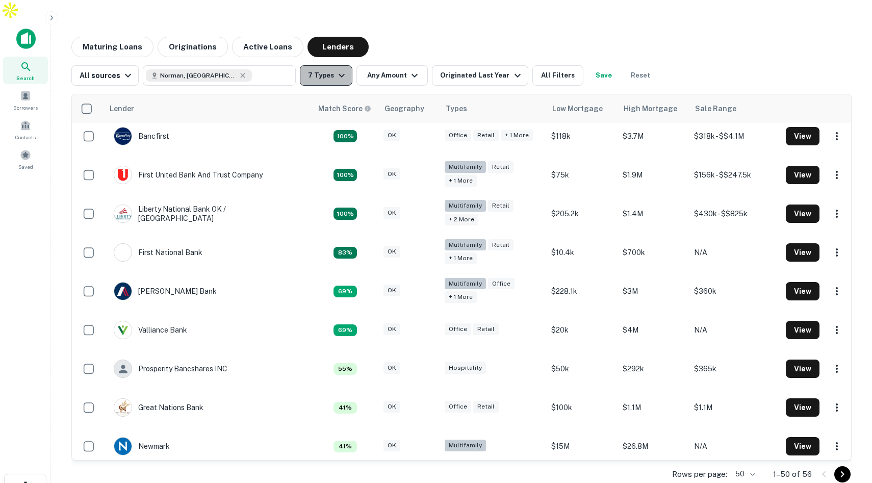
click at [336, 69] on icon "button" at bounding box center [342, 75] width 12 height 12
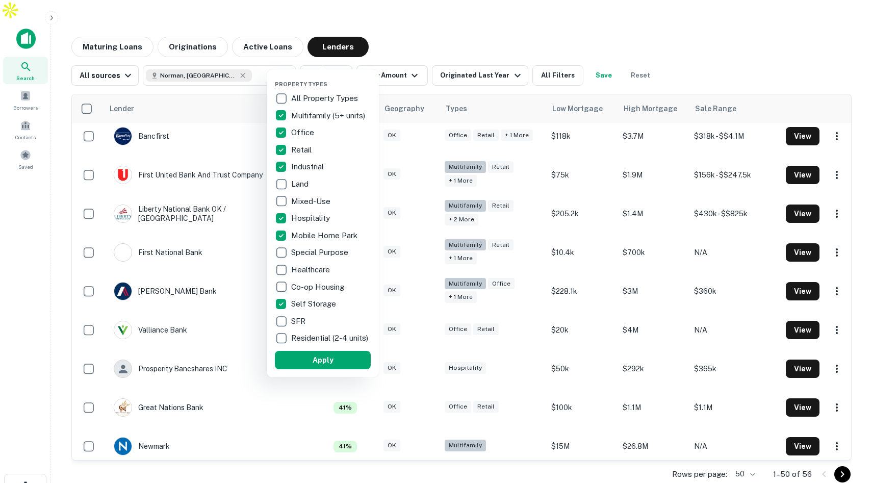
click at [415, 13] on div at bounding box center [436, 241] width 872 height 483
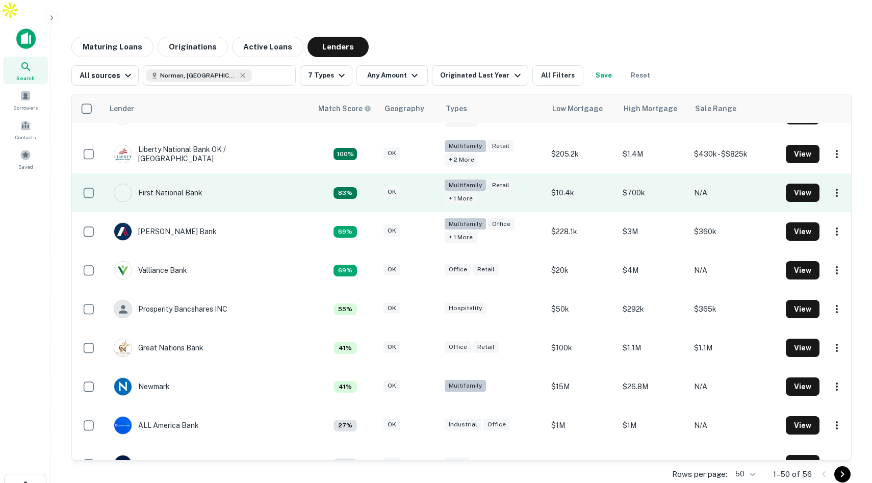
scroll to position [0, 0]
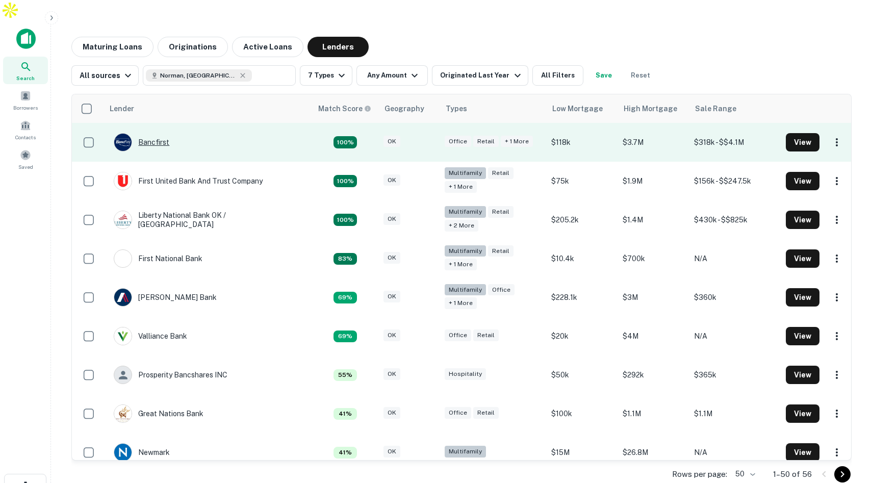
click at [161, 133] on div "Bancfirst" at bounding box center [142, 142] width 56 height 18
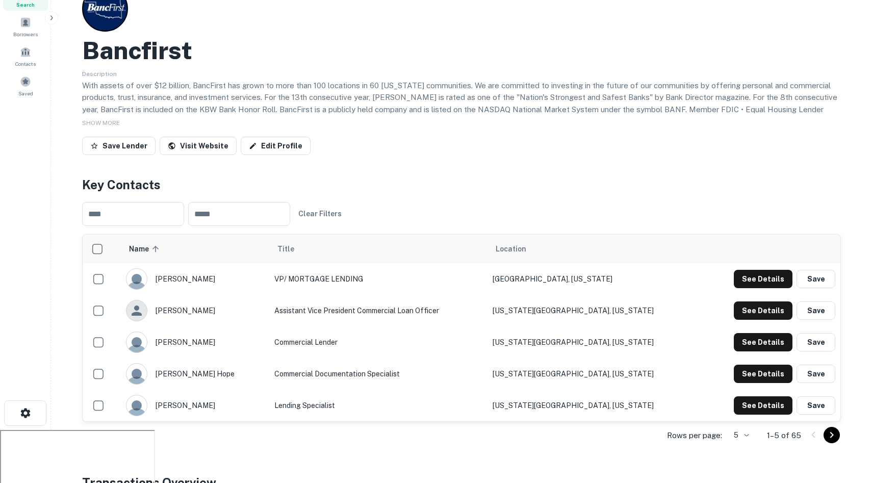
scroll to position [74, 0]
drag, startPoint x: 801, startPoint y: 416, endPoint x: 792, endPoint y: 417, distance: 9.2
click at [792, 429] on p "1–5 of 65" at bounding box center [784, 435] width 34 height 12
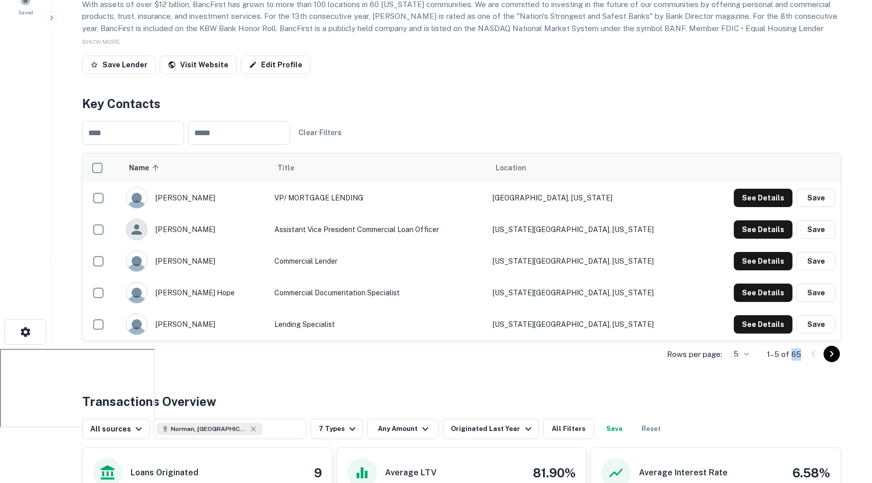
scroll to position [167, 0]
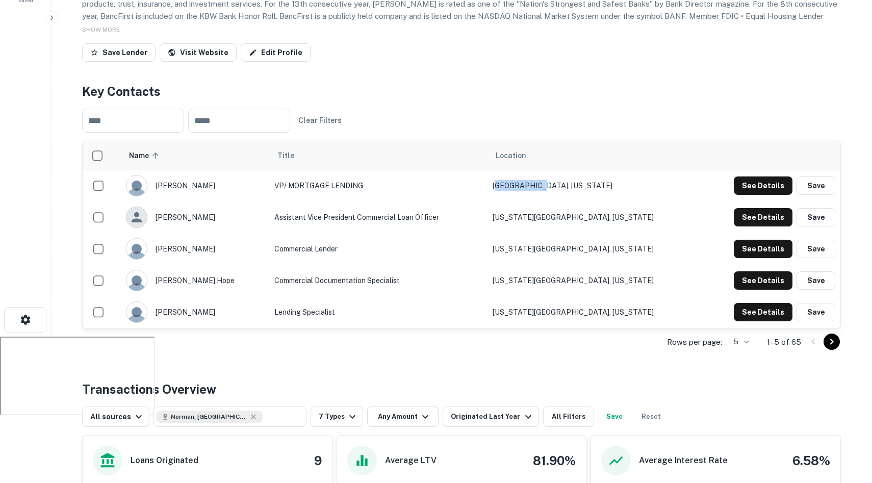
drag, startPoint x: 556, startPoint y: 164, endPoint x: 600, endPoint y: 169, distance: 44.7
click at [600, 170] on td "Norman, Oklahoma" at bounding box center [595, 186] width 214 height 32
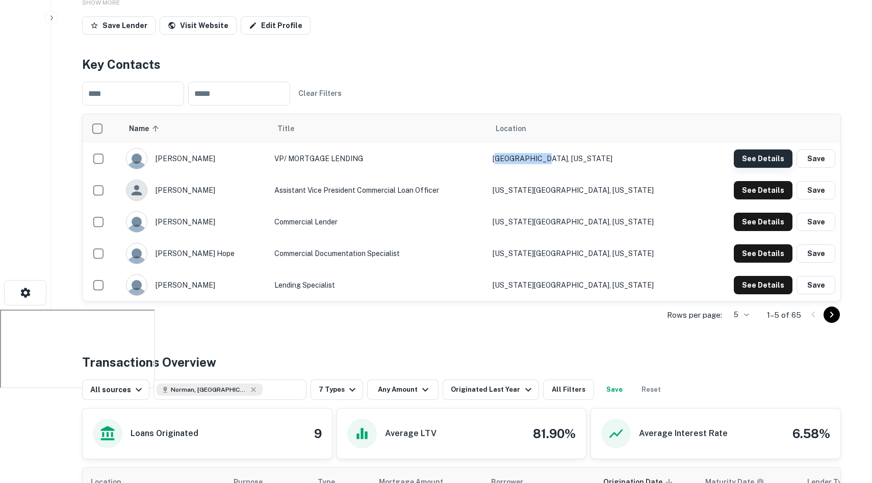
click at [769, 149] on button "See Details" at bounding box center [763, 158] width 59 height 18
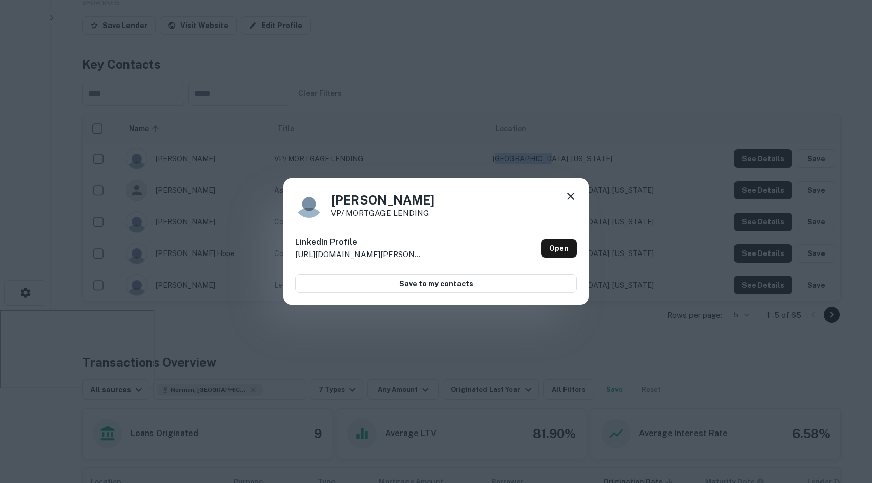
click at [571, 192] on icon at bounding box center [571, 196] width 12 height 12
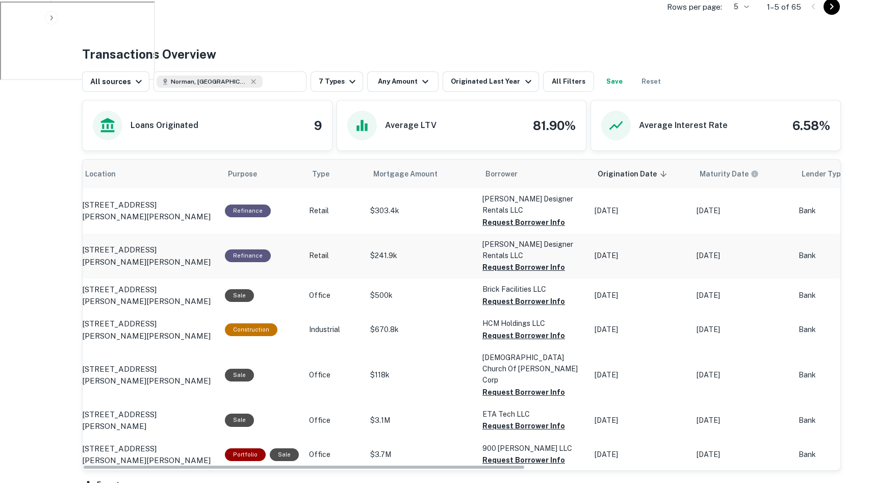
scroll to position [0, 0]
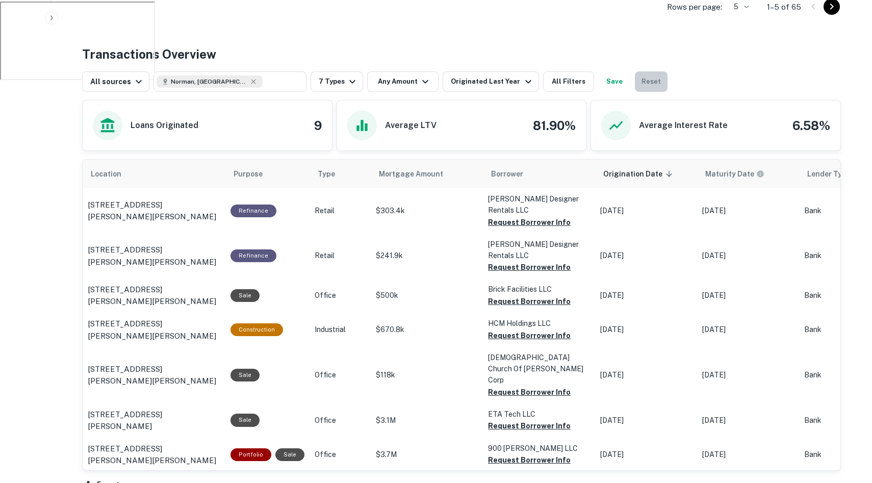
click at [642, 71] on button "Reset" at bounding box center [651, 81] width 33 height 20
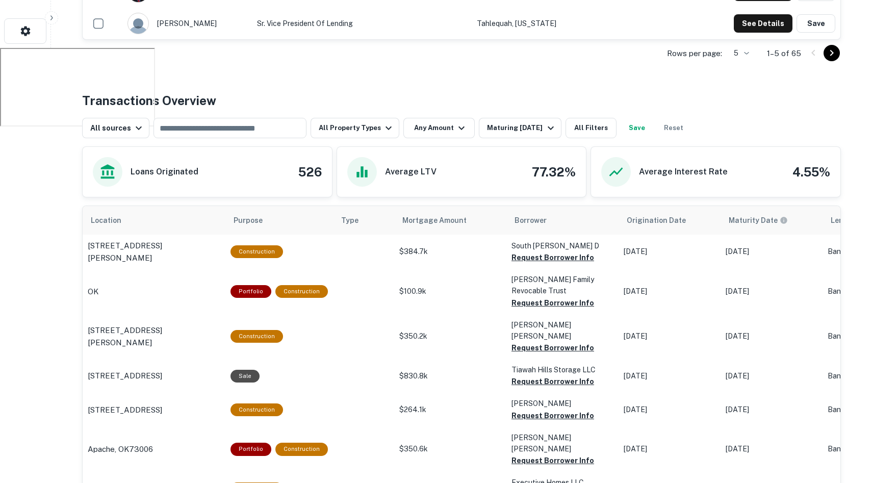
scroll to position [443, 0]
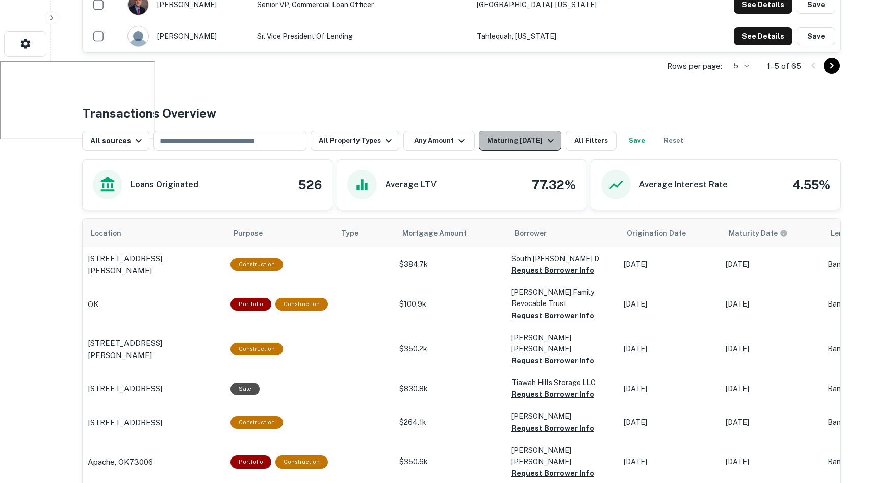
click at [527, 135] on div "Maturing In 1 Year" at bounding box center [521, 141] width 69 height 12
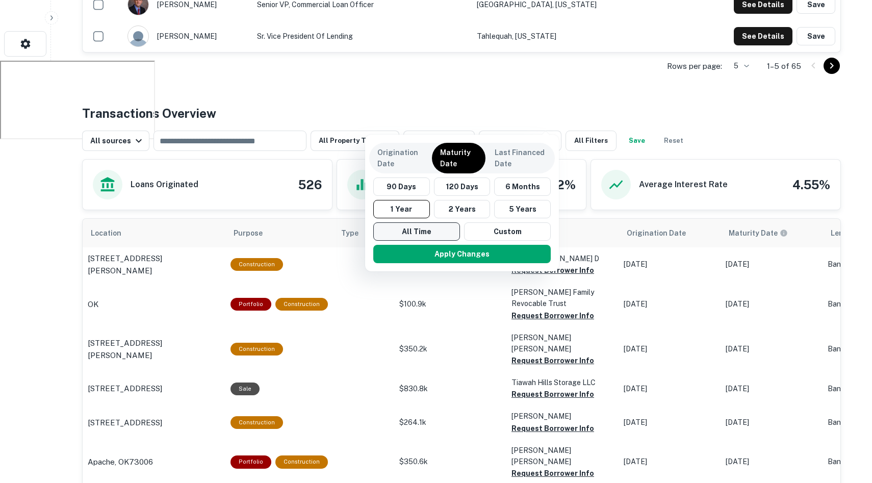
click at [409, 231] on button "All Time" at bounding box center [416, 231] width 87 height 18
click at [398, 153] on p "Origination Date" at bounding box center [400, 158] width 45 height 22
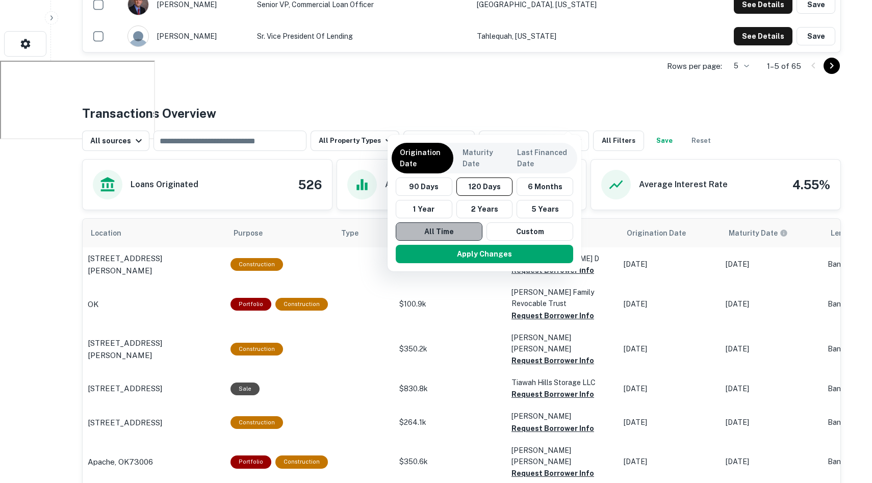
click at [425, 231] on button "All Time" at bounding box center [439, 231] width 87 height 18
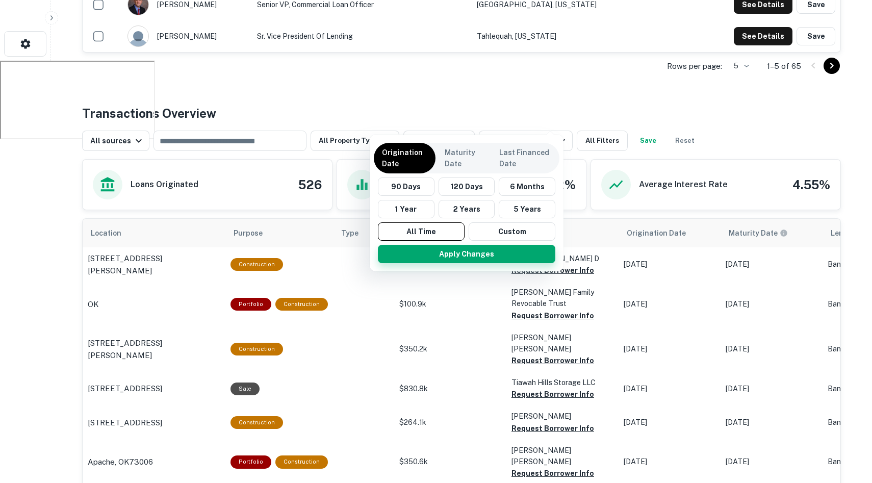
click at [452, 257] on button "Apply Changes" at bounding box center [467, 254] width 178 height 18
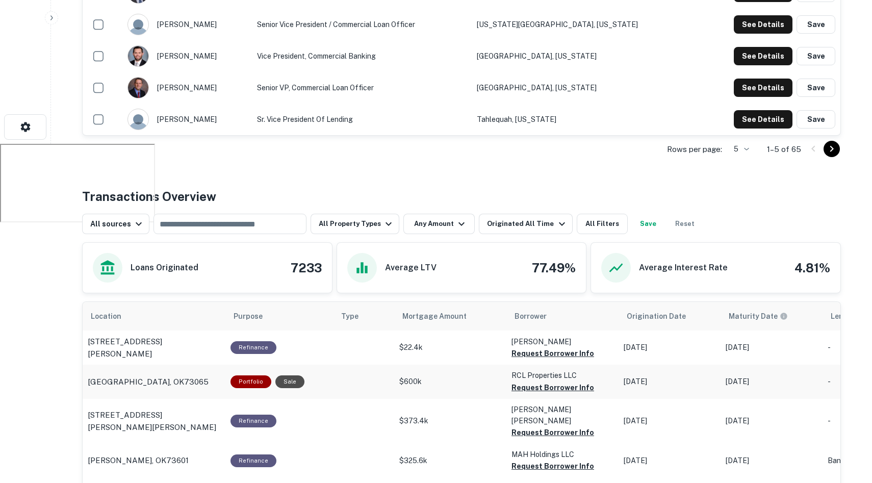
scroll to position [270, 0]
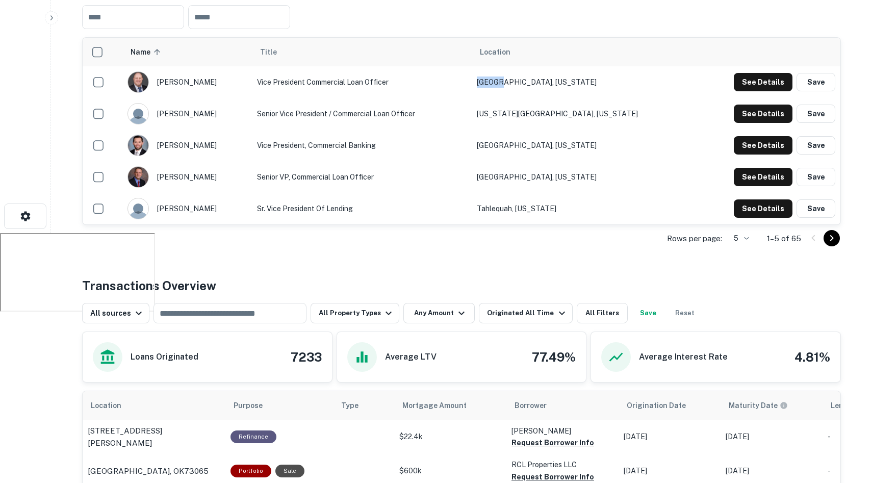
drag, startPoint x: 535, startPoint y: 59, endPoint x: 559, endPoint y: 62, distance: 24.2
click at [559, 66] on td "Lawton, Oklahoma" at bounding box center [583, 82] width 223 height 32
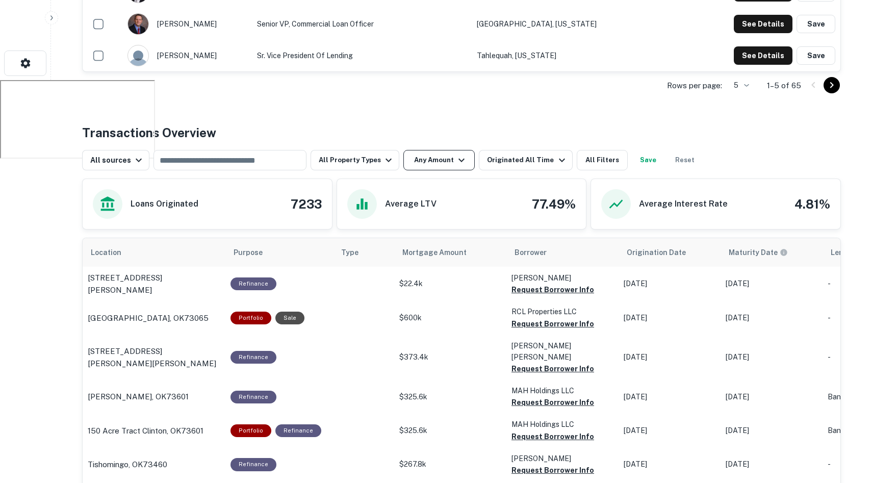
scroll to position [425, 0]
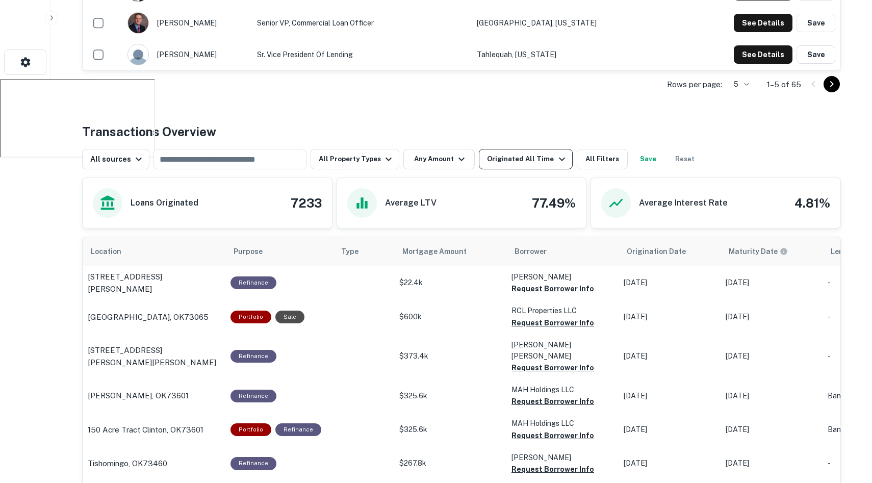
click at [517, 153] on div "Originated All Time" at bounding box center [527, 159] width 81 height 12
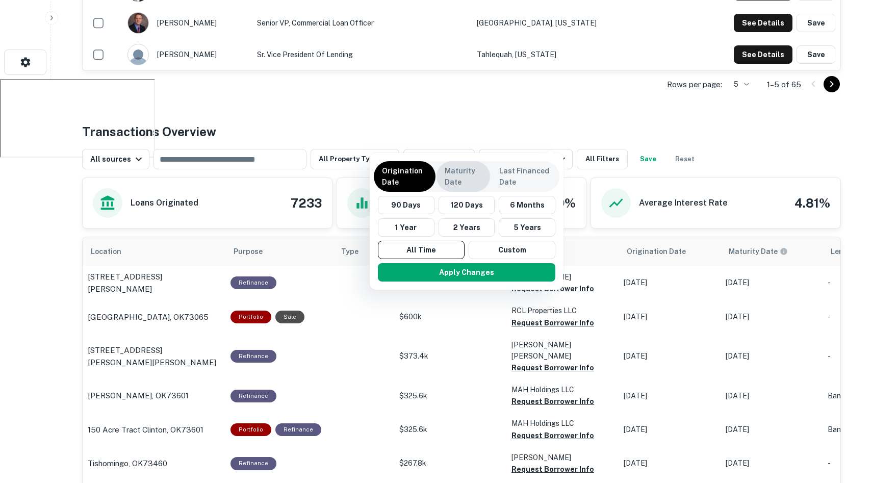
click at [468, 169] on p "Maturity Date" at bounding box center [463, 176] width 37 height 22
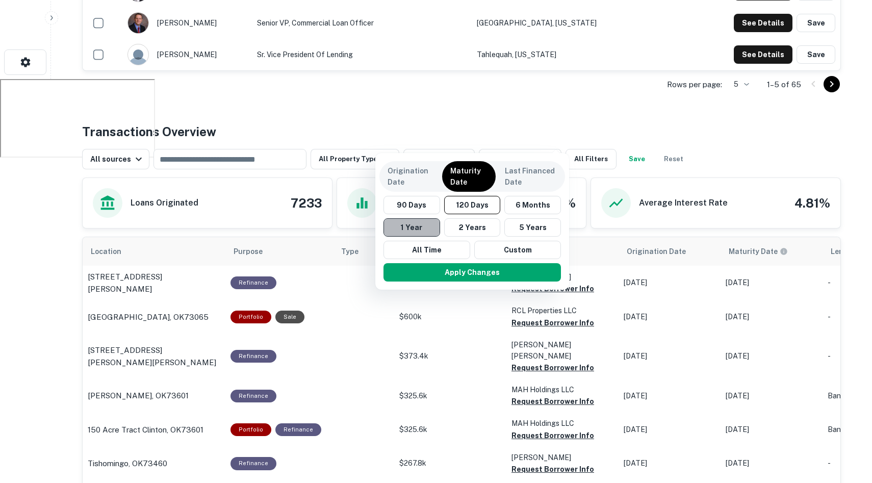
click at [420, 231] on button "1 Year" at bounding box center [412, 227] width 57 height 18
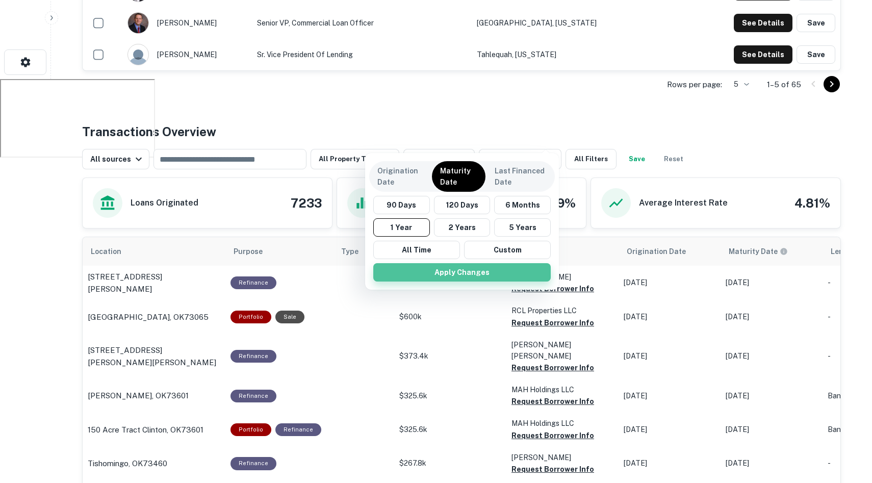
click at [431, 270] on button "Apply Changes" at bounding box center [462, 272] width 178 height 18
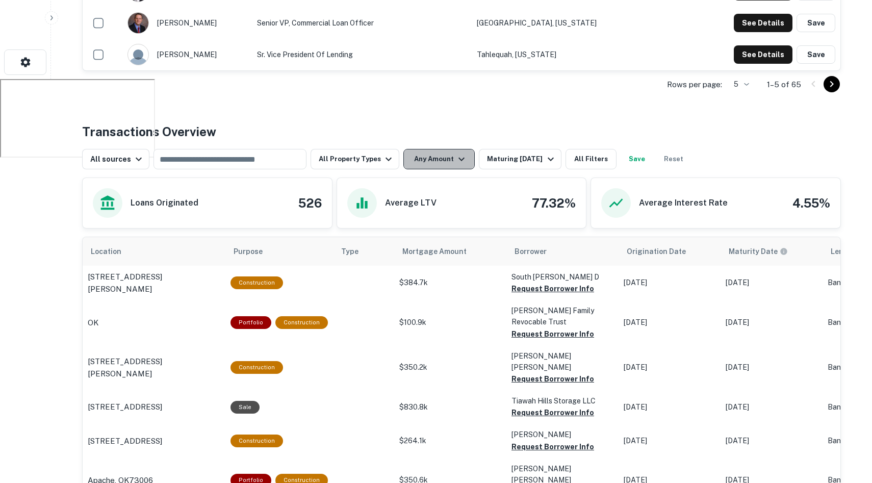
click at [445, 149] on button "Any Amount" at bounding box center [439, 159] width 71 height 20
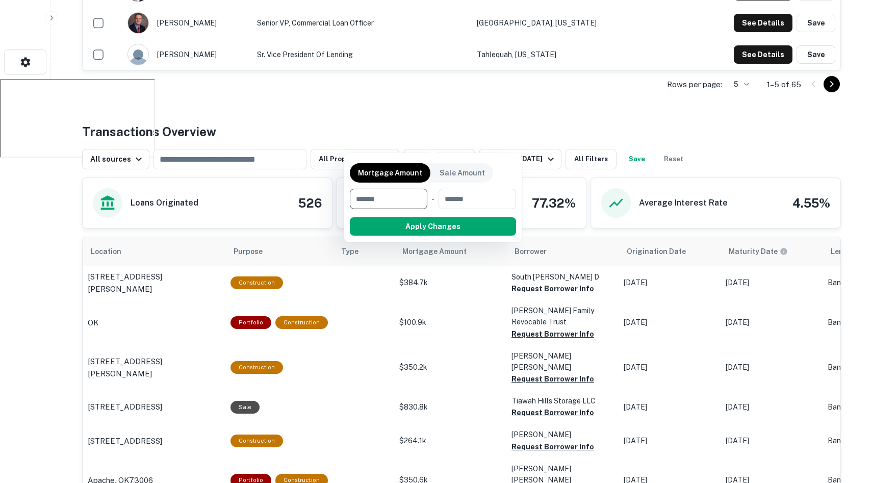
click at [402, 198] on input "number" at bounding box center [385, 199] width 70 height 20
type input "*******"
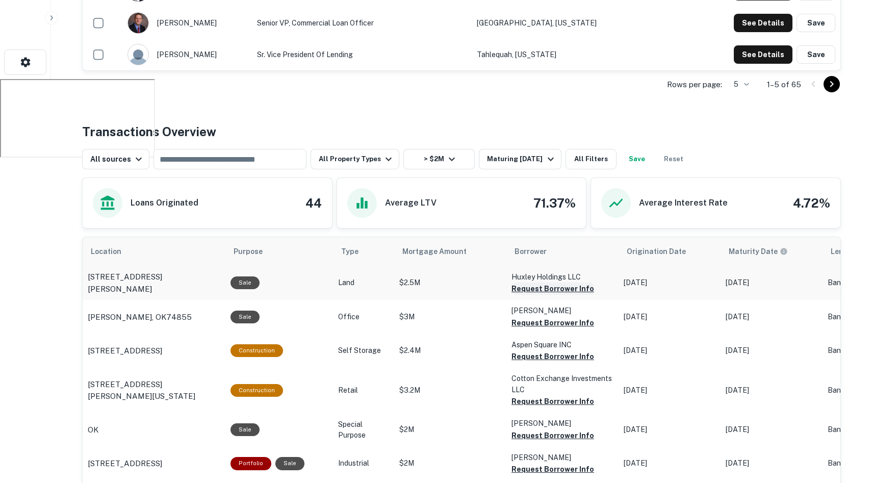
click at [555, 283] on button "Request Borrower Info" at bounding box center [553, 289] width 83 height 12
click at [543, 317] on button "Request Borrower Info" at bounding box center [553, 323] width 83 height 12
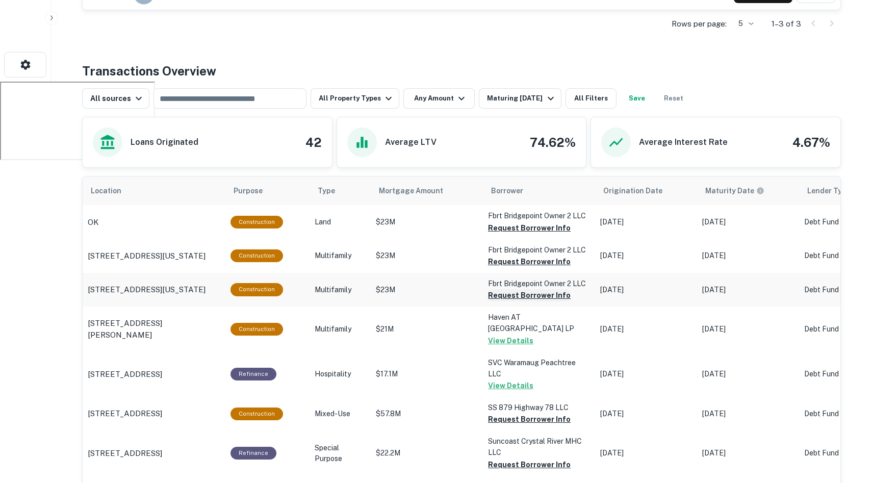
scroll to position [431, 0]
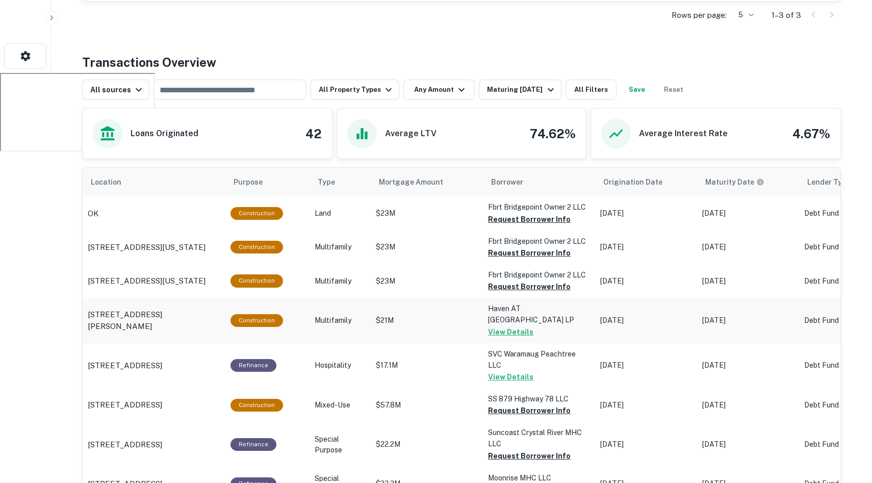
click at [440, 315] on p "$21M" at bounding box center [427, 320] width 102 height 11
click at [206, 309] on p "[STREET_ADDRESS][PERSON_NAME]" at bounding box center [154, 321] width 133 height 24
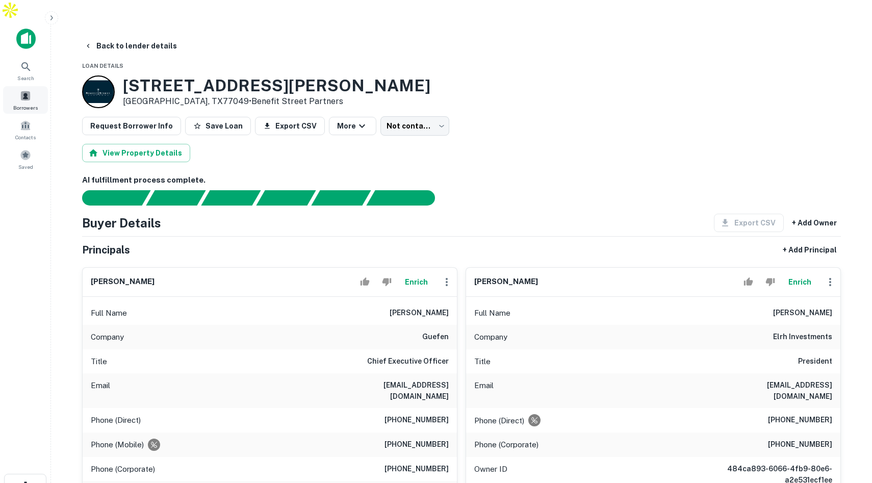
click at [24, 90] on span at bounding box center [25, 95] width 11 height 11
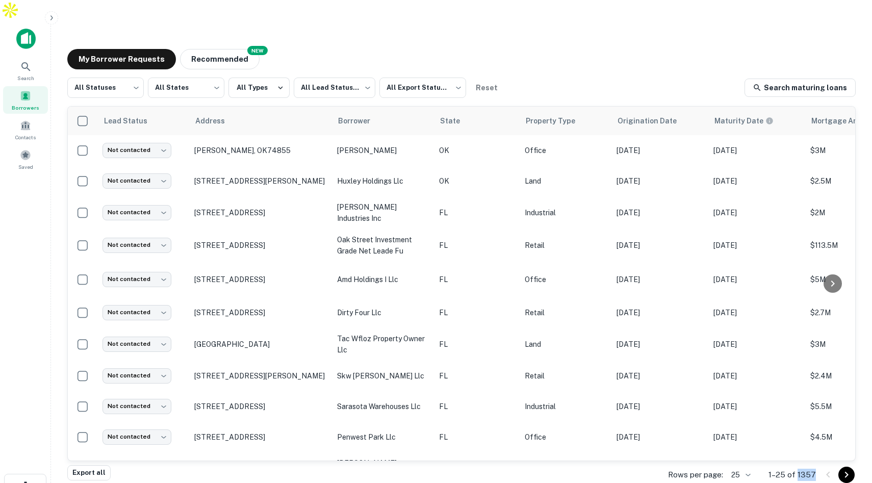
drag, startPoint x: 817, startPoint y: 453, endPoint x: 799, endPoint y: 453, distance: 18.4
click at [799, 461] on div "Rows per page: 25 ** 1–25 of 1357" at bounding box center [756, 475] width 200 height 28
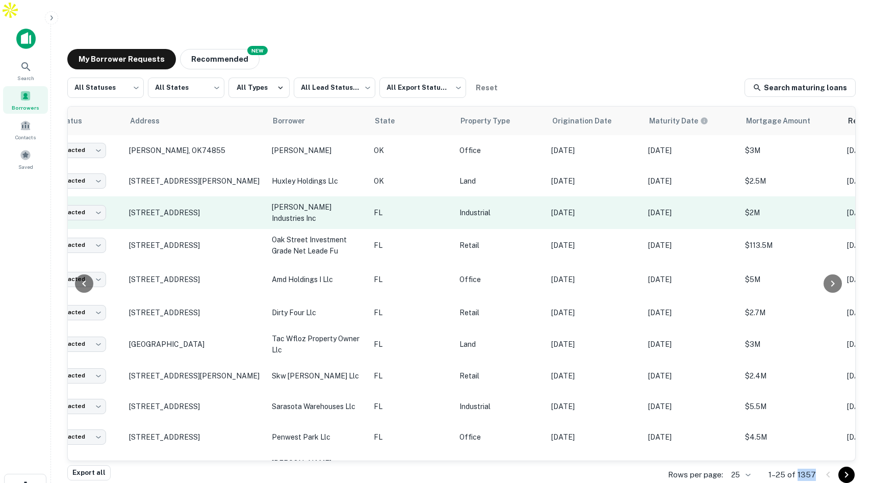
scroll to position [0, 46]
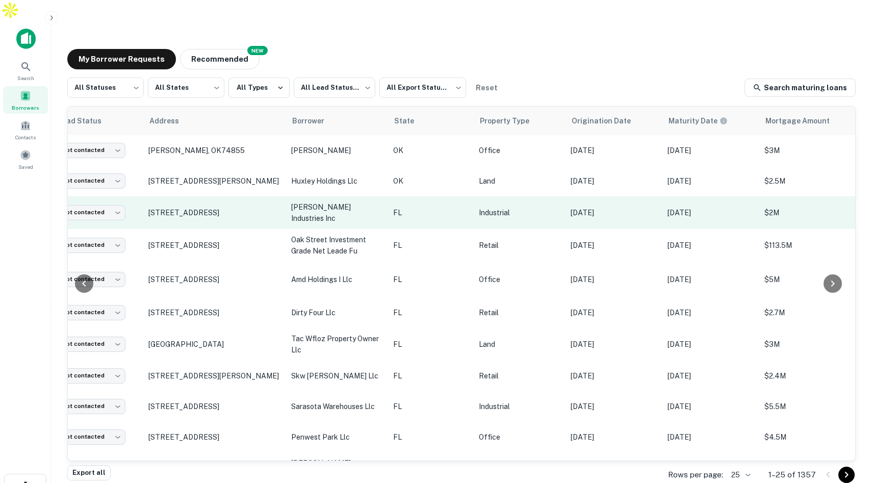
click at [375, 202] on p "[PERSON_NAME] industries inc" at bounding box center [337, 213] width 92 height 22
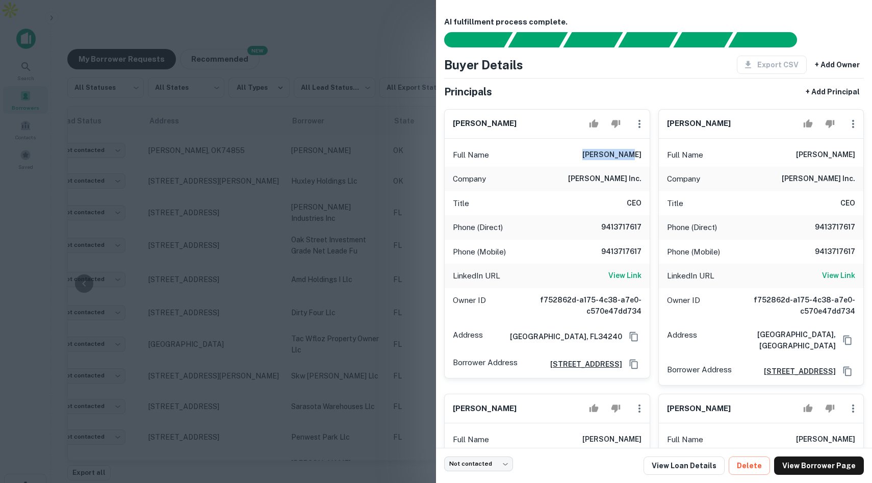
drag, startPoint x: 584, startPoint y: 148, endPoint x: 626, endPoint y: 154, distance: 42.3
click at [626, 154] on div "Full Name [PERSON_NAME]" at bounding box center [547, 155] width 205 height 24
click at [384, 39] on div at bounding box center [436, 241] width 872 height 483
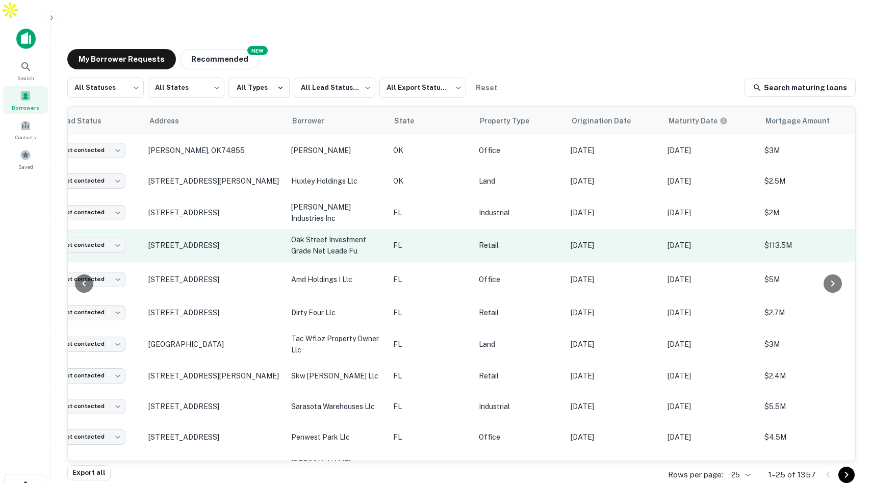
scroll to position [0, 0]
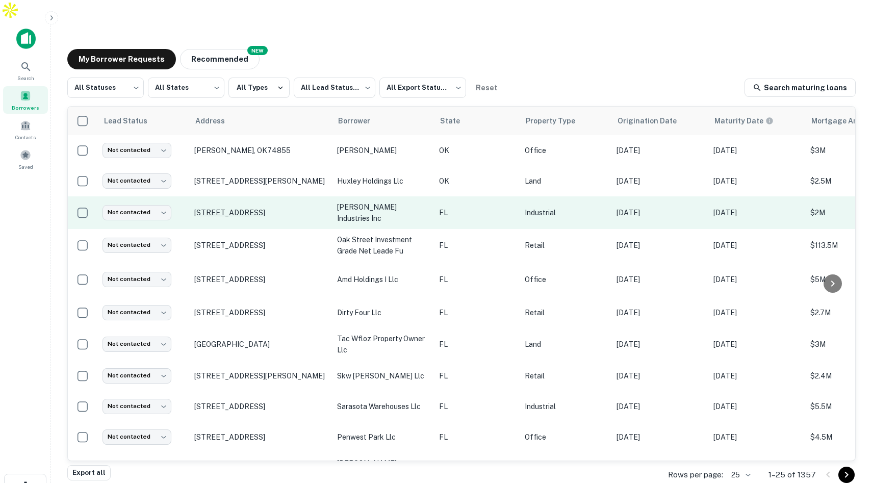
click at [317, 208] on p "[STREET_ADDRESS]" at bounding box center [260, 212] width 133 height 9
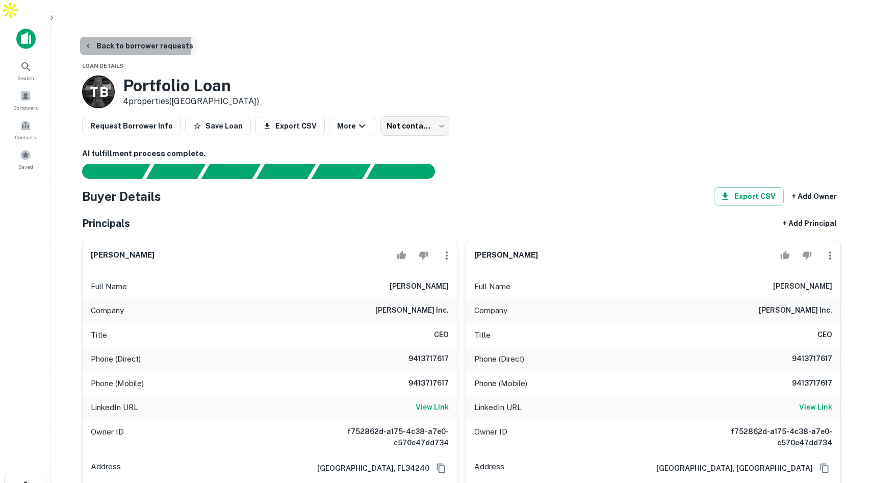
click at [120, 37] on button "Back to borrower requests" at bounding box center [138, 46] width 117 height 18
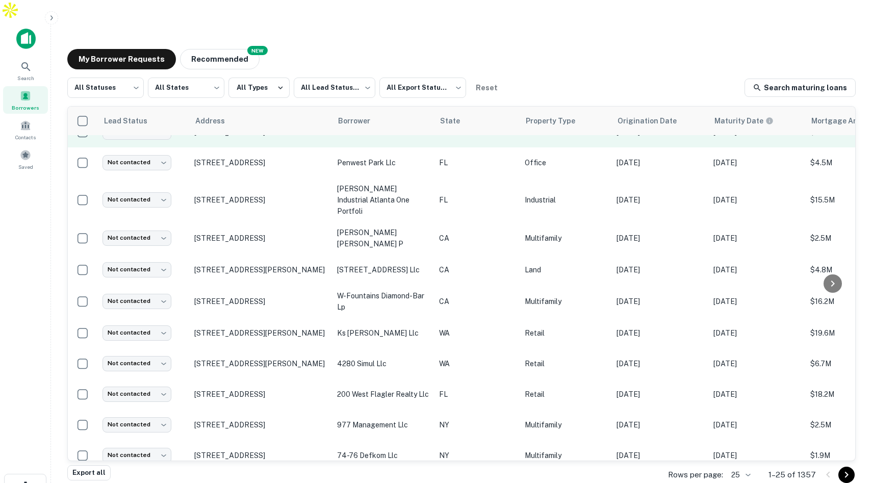
scroll to position [304, 0]
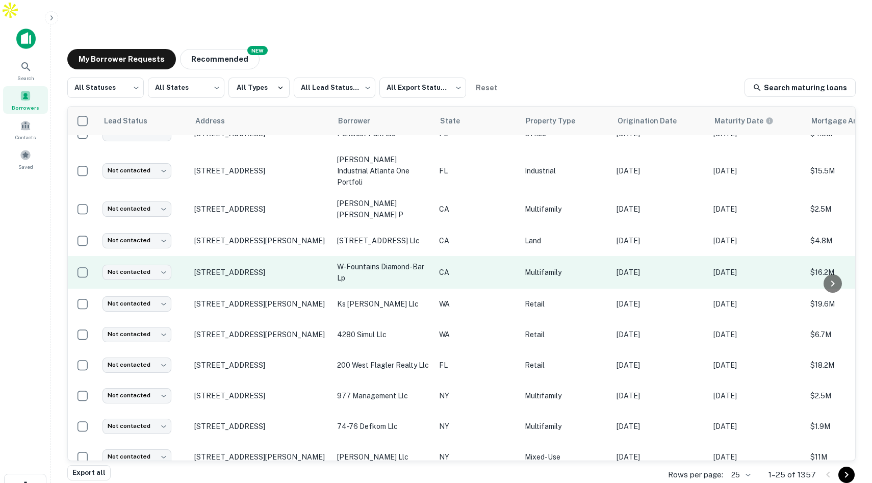
click at [468, 267] on p "CA" at bounding box center [477, 272] width 76 height 11
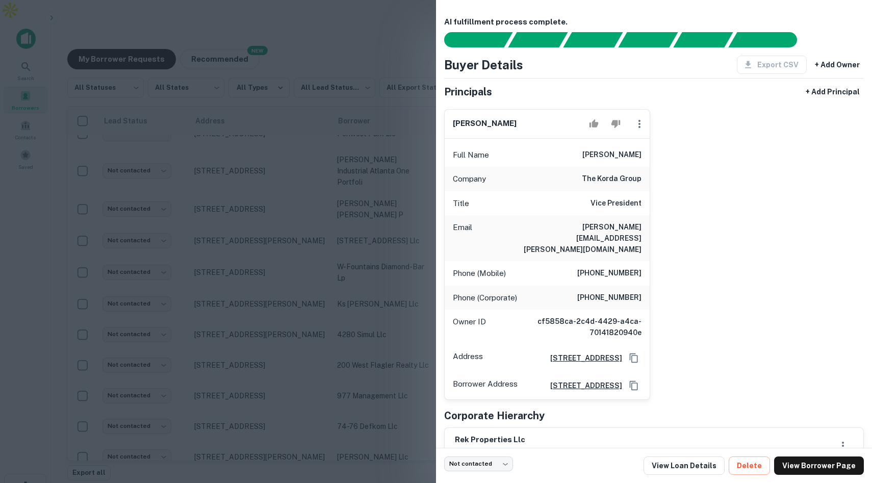
click at [401, 44] on div at bounding box center [436, 241] width 872 height 483
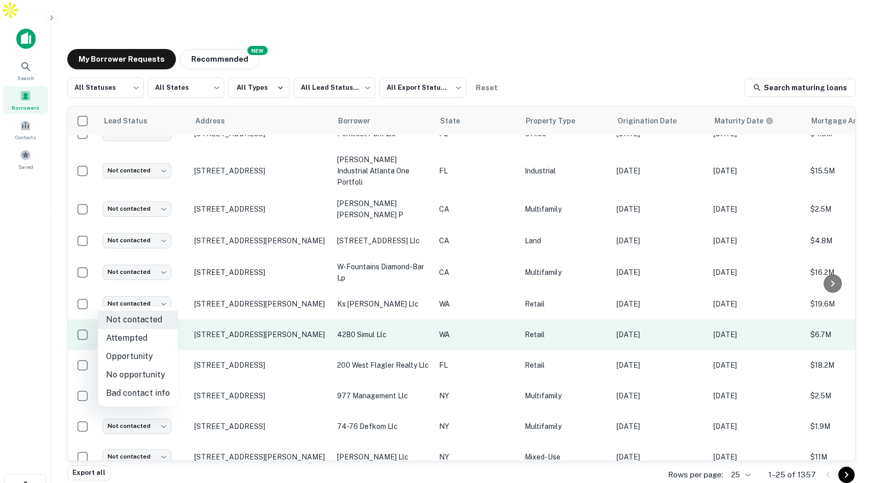
click at [159, 302] on body "Search Borrowers Contacts Saved My Borrower Requests NEW Recommended All Status…" at bounding box center [436, 241] width 872 height 483
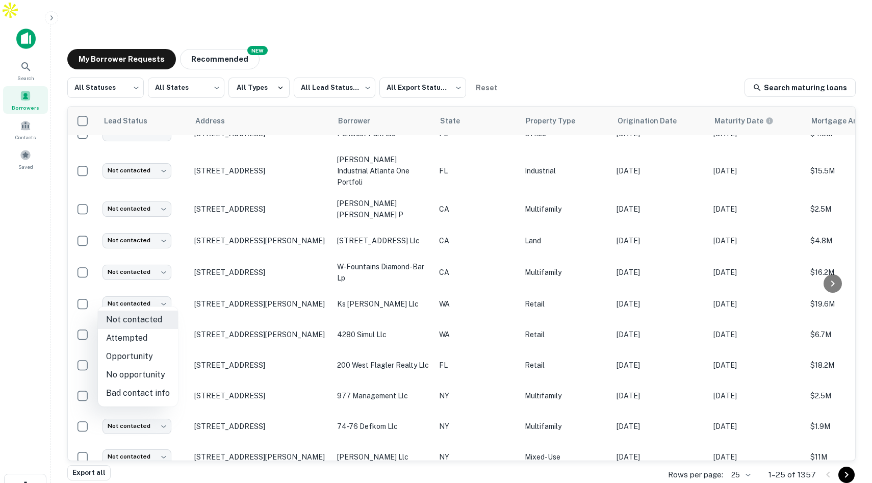
click at [443, 16] on div at bounding box center [436, 241] width 872 height 483
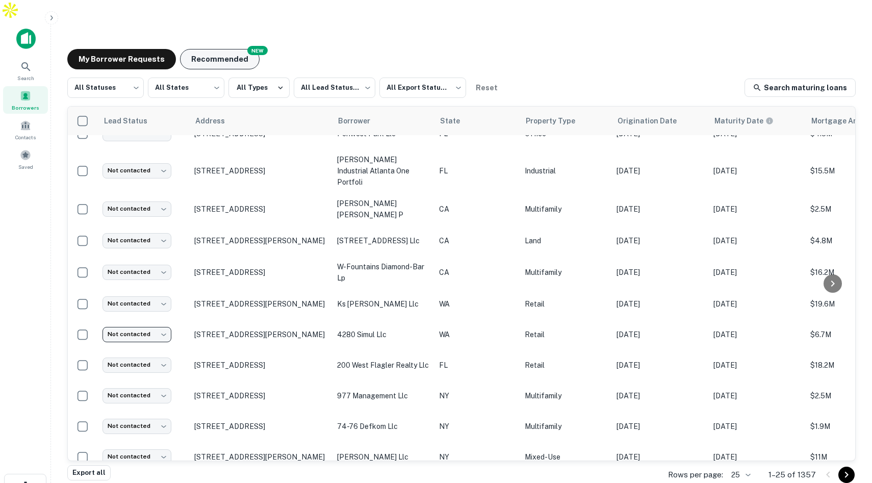
click at [234, 49] on button "Recommended" at bounding box center [220, 59] width 80 height 20
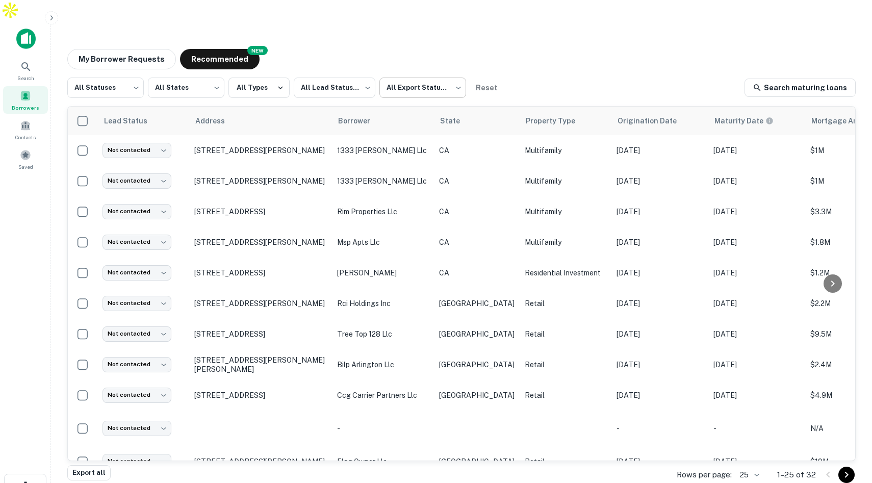
click at [452, 69] on body "Search Borrowers Contacts Saved My Borrower Requests NEW Recommended All Status…" at bounding box center [436, 241] width 872 height 483
click at [405, 128] on li "Not Exported" at bounding box center [423, 130] width 92 height 18
type input "*****"
click at [31, 133] on span "Contacts" at bounding box center [25, 137] width 20 height 8
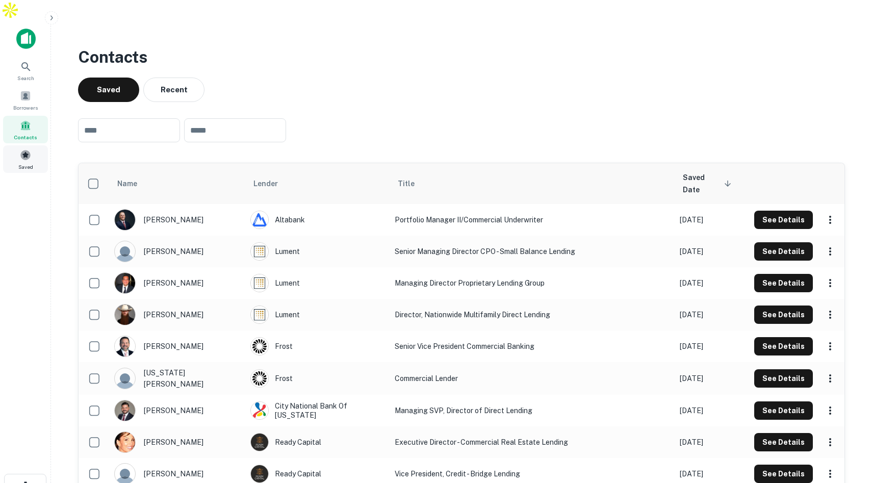
click at [38, 145] on div "Saved" at bounding box center [25, 159] width 45 height 28
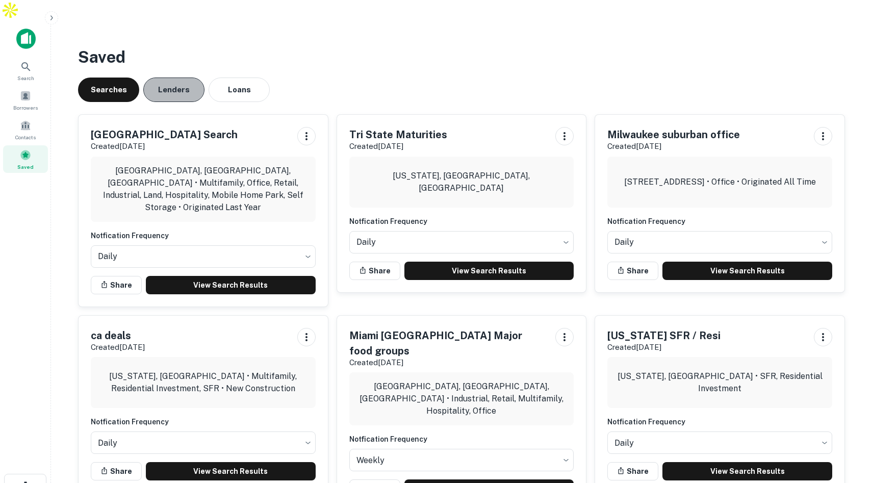
click at [187, 78] on button "Lenders" at bounding box center [173, 90] width 61 height 24
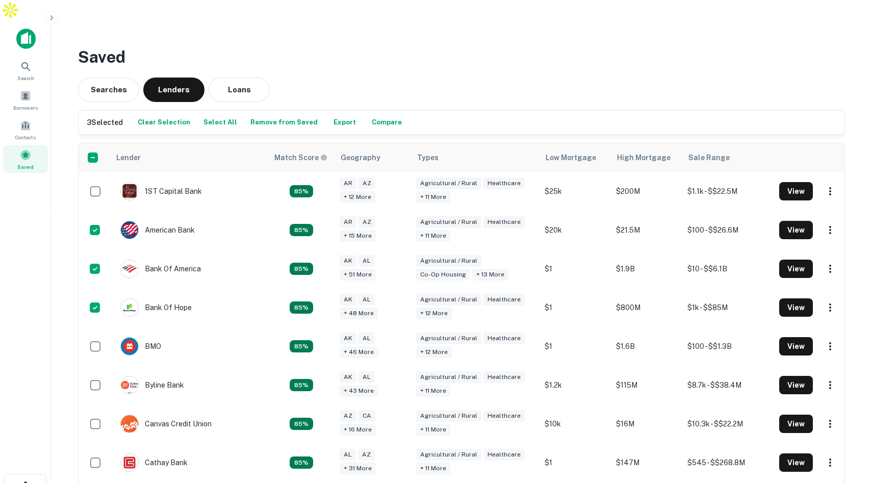
click at [379, 115] on button "Compare" at bounding box center [386, 122] width 35 height 15
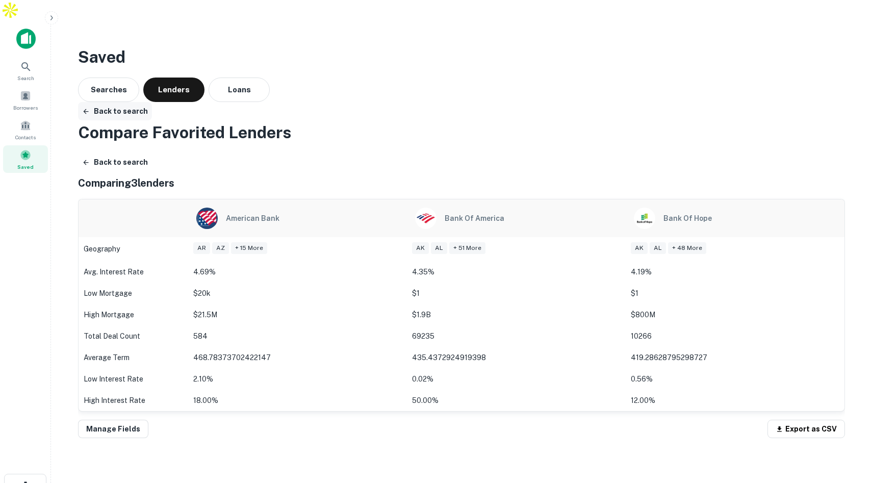
click at [119, 102] on button "Back to search" at bounding box center [115, 111] width 74 height 18
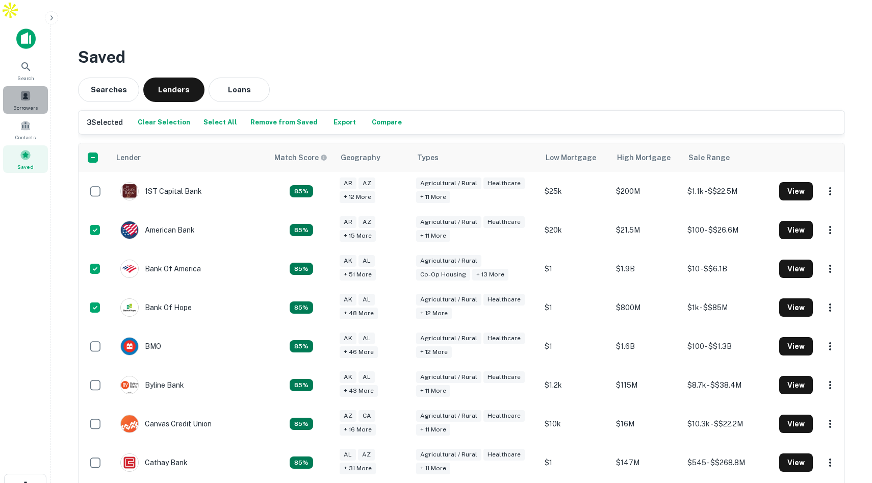
click at [26, 104] on span "Borrowers" at bounding box center [25, 108] width 24 height 8
